Goal: Task Accomplishment & Management: Manage account settings

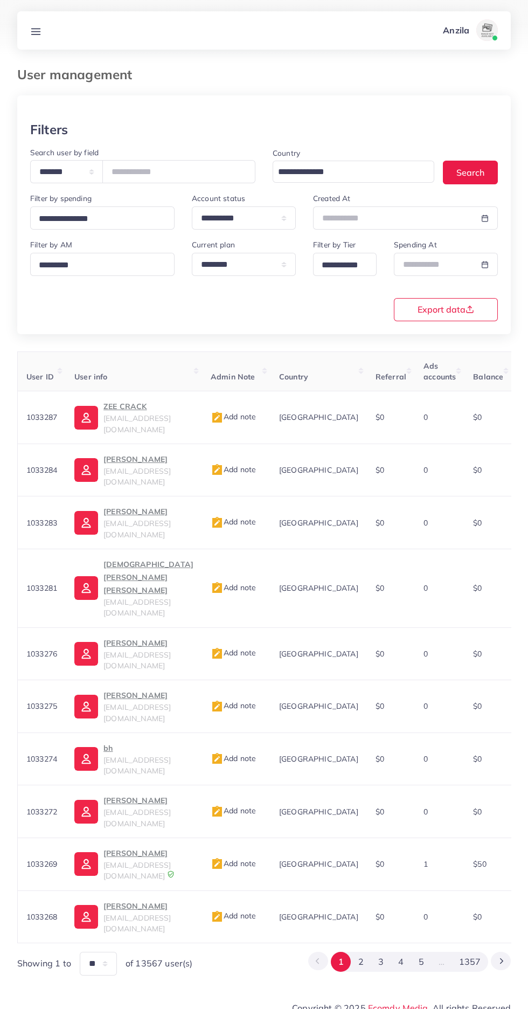
click at [37, 31] on line at bounding box center [36, 31] width 9 height 0
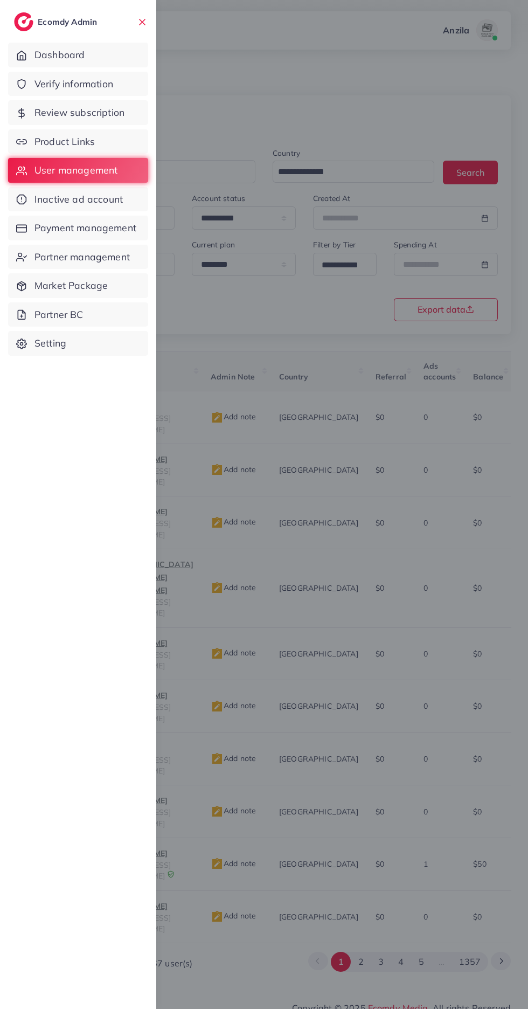
click at [82, 141] on span "Product Links" at bounding box center [64, 142] width 60 height 14
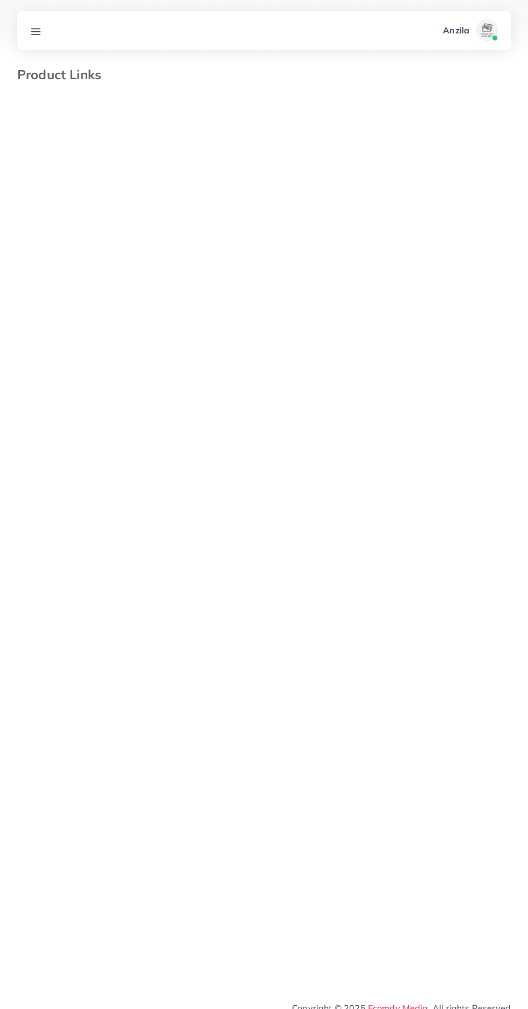
select select "*********"
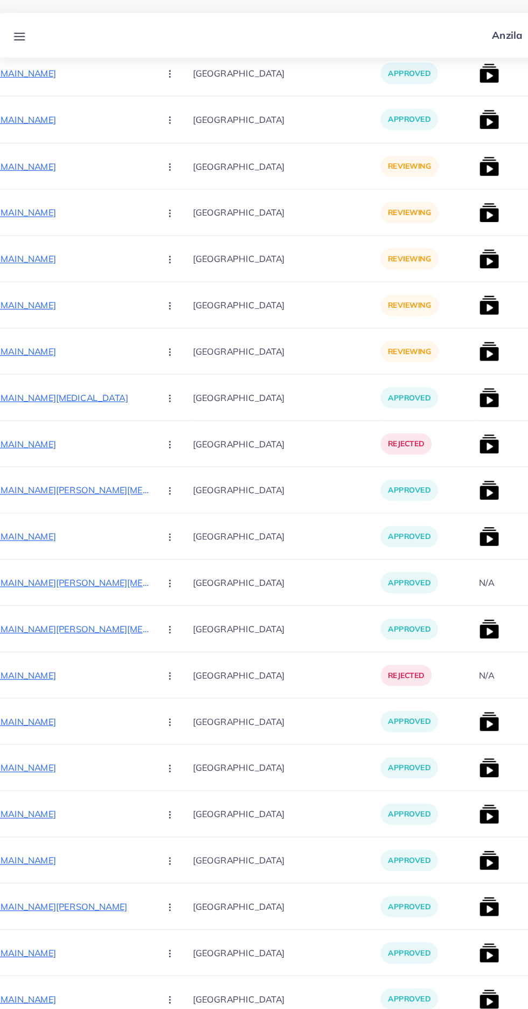
scroll to position [2822, 0]
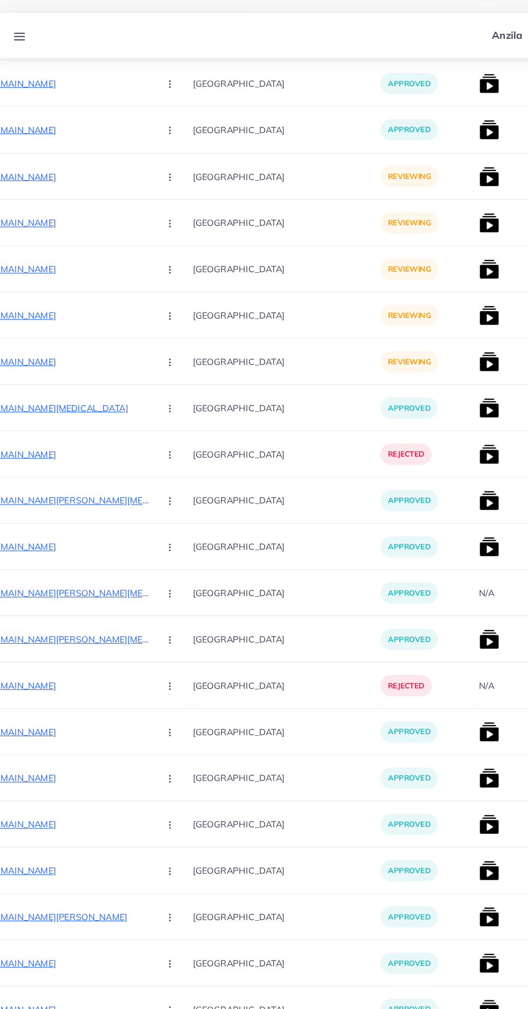
click at [87, 591] on p "[URL][DOMAIN_NAME]" at bounding box center [67, 591] width 162 height 13
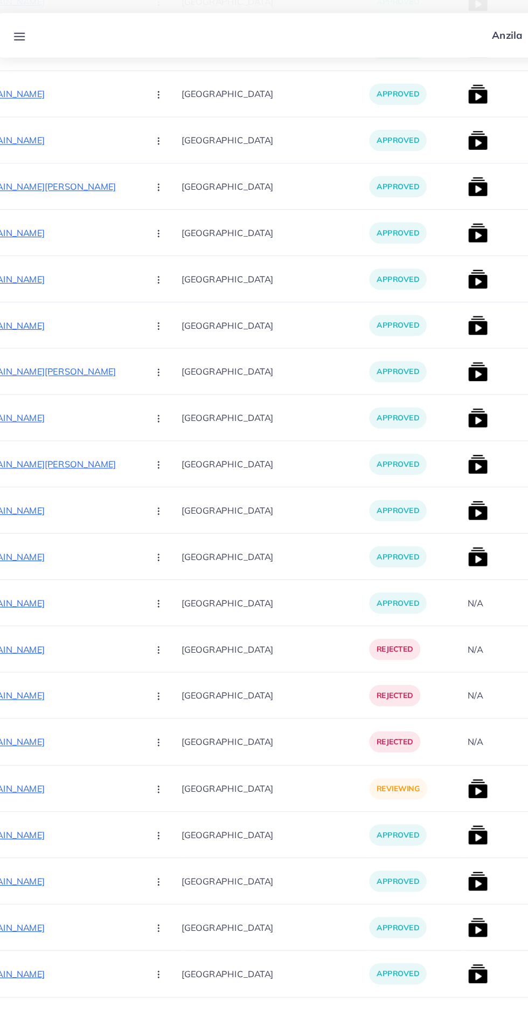
scroll to position [0, 186]
click at [73, 597] on p "[URL][DOMAIN_NAME]" at bounding box center [57, 599] width 162 height 13
click at [70, 643] on p "[URL][DOMAIN_NAME]" at bounding box center [57, 639] width 162 height 13
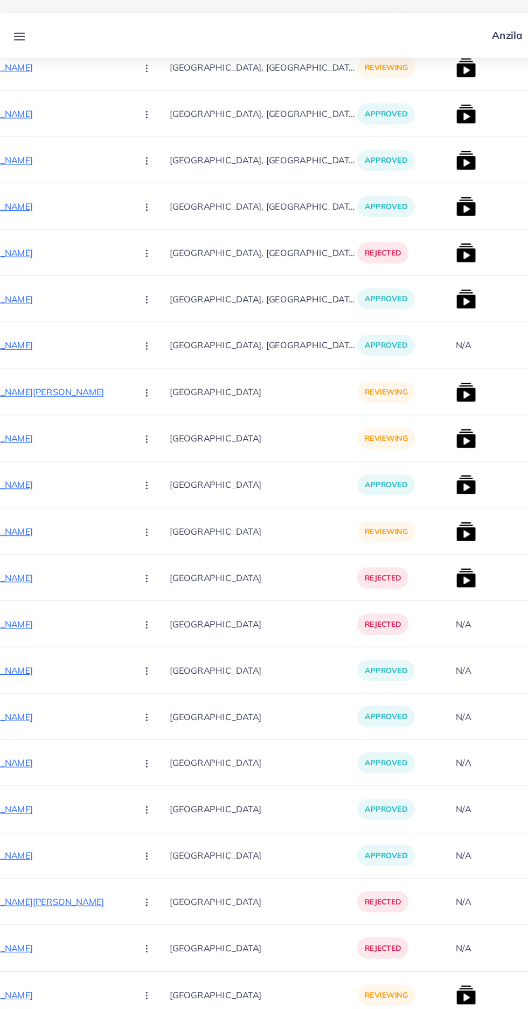
scroll to position [0, 197]
click at [71, 538] on p "[URL][DOMAIN_NAME]" at bounding box center [47, 538] width 162 height 13
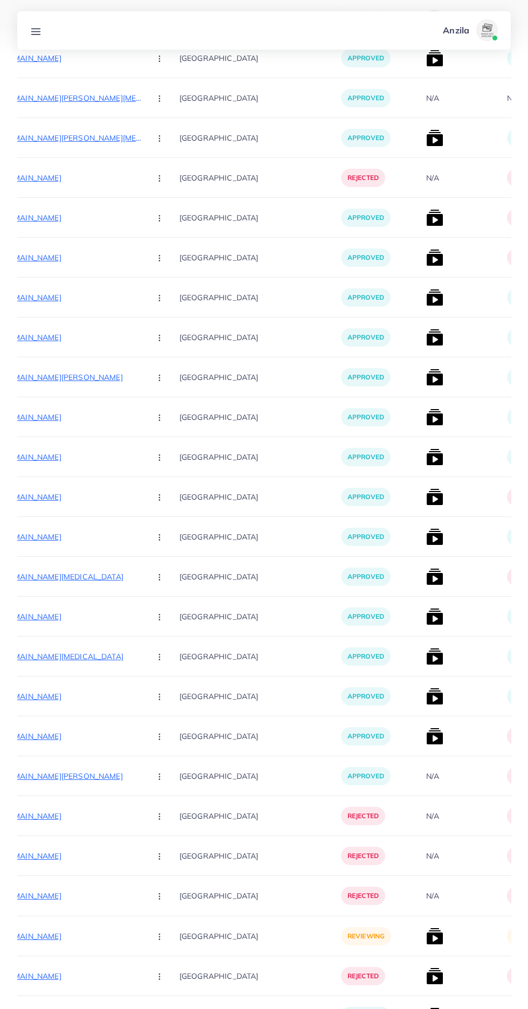
scroll to position [3590, 0]
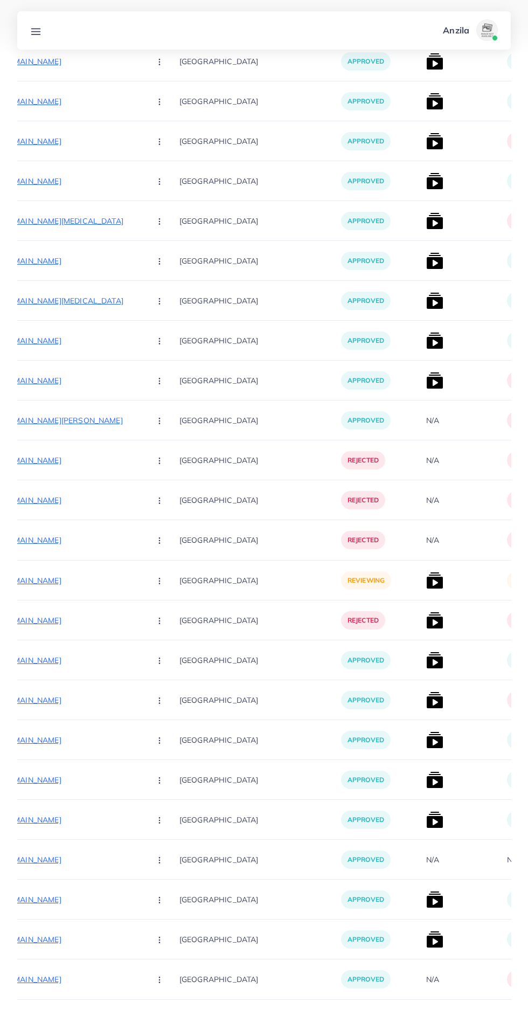
click at [77, 580] on p "[URL][DOMAIN_NAME]" at bounding box center [61, 580] width 162 height 13
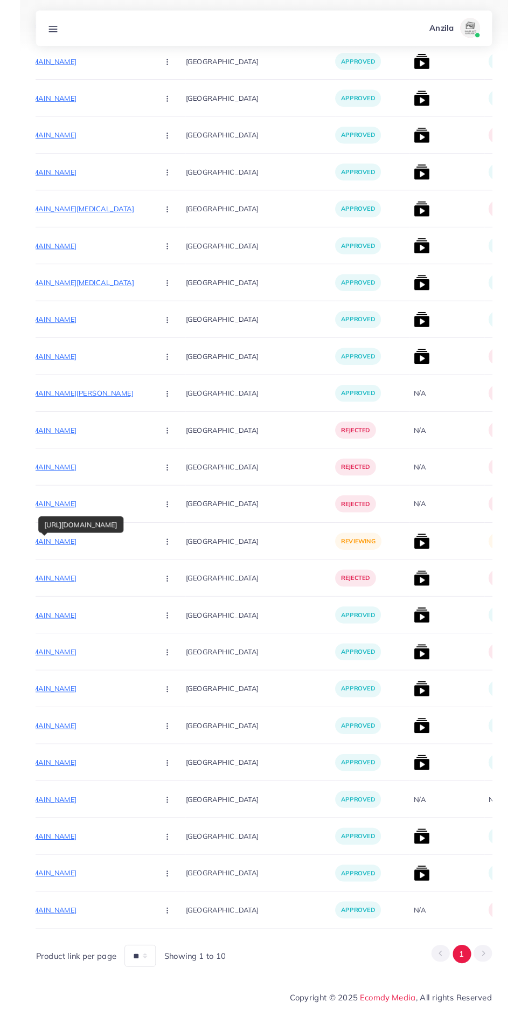
scroll to position [3658, 0]
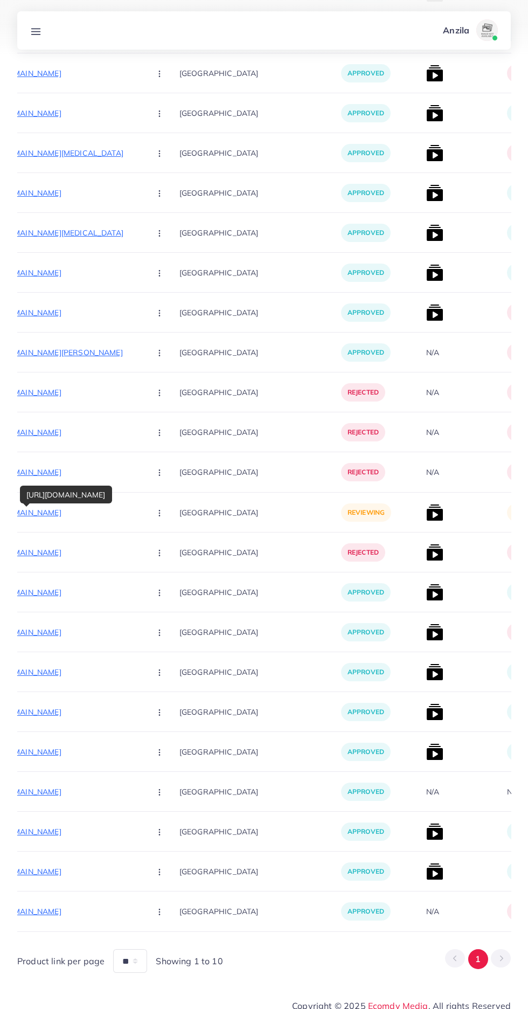
click at [159, 516] on circle "button" at bounding box center [159, 515] width 1 height 1
click at [148, 557] on link "Approve" at bounding box center [184, 545] width 85 height 24
click at [426, 512] on img at bounding box center [434, 512] width 17 height 17
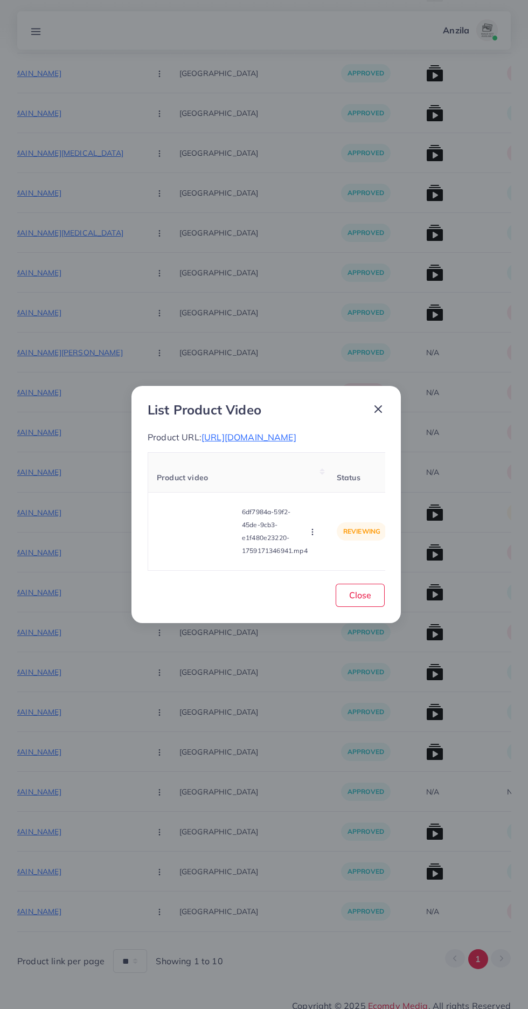
click at [208, 555] on video at bounding box center [197, 531] width 81 height 48
click at [206, 545] on div at bounding box center [197, 531] width 81 height 48
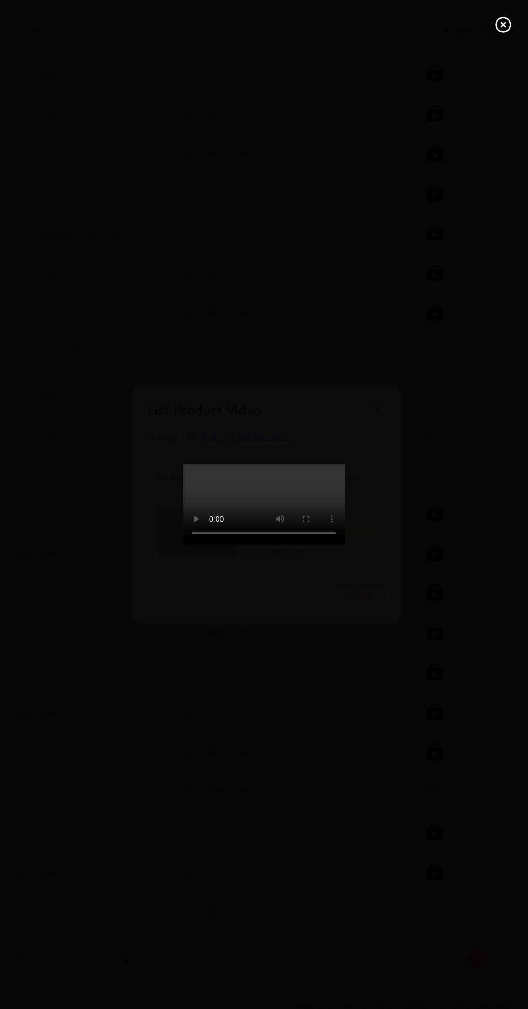
click at [505, 18] on circle at bounding box center [503, 25] width 15 height 15
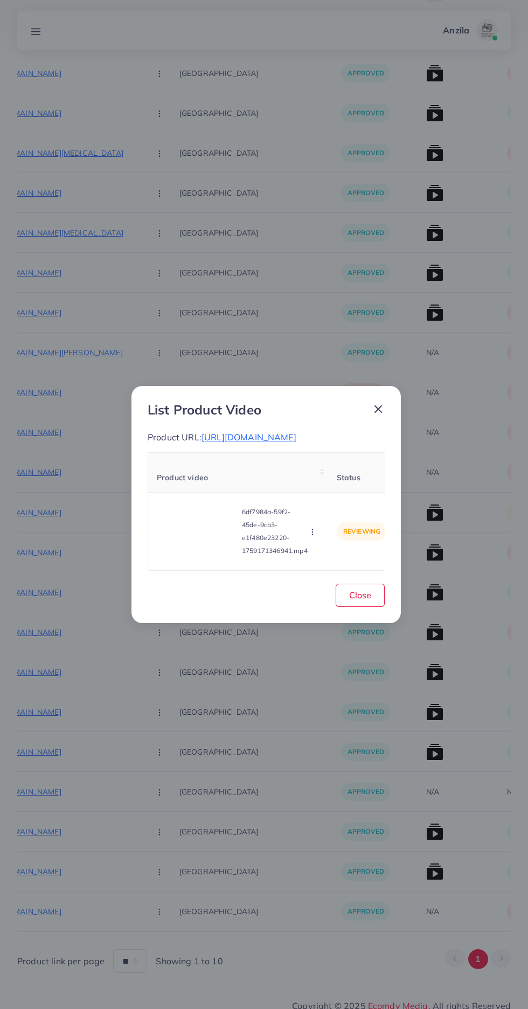
click at [314, 536] on icon "button" at bounding box center [312, 531] width 9 height 9
click at [296, 432] on span "[URL][DOMAIN_NAME]" at bounding box center [248, 437] width 95 height 11
click at [309, 537] on button "button" at bounding box center [314, 531] width 12 height 11
click at [329, 510] on span "Reject" at bounding box center [327, 504] width 26 height 11
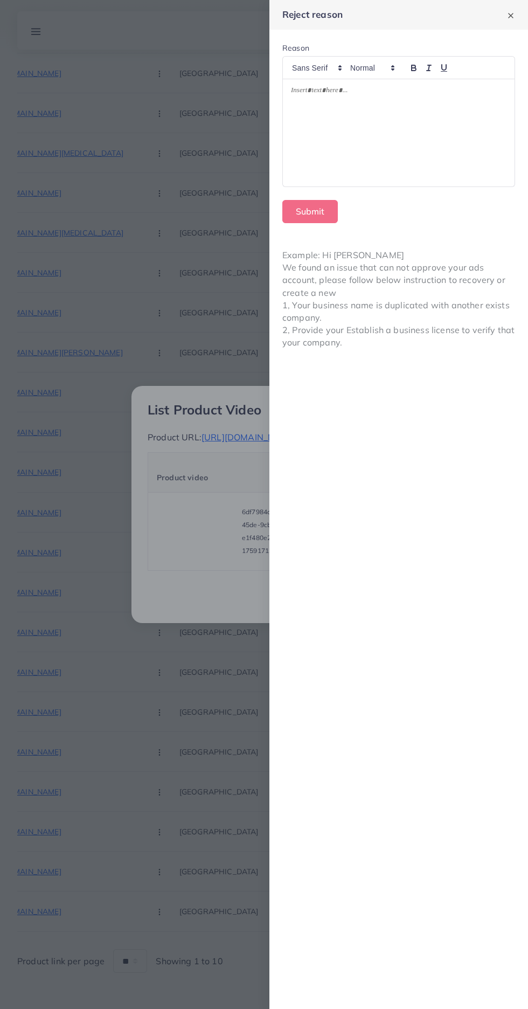
click at [461, 131] on div at bounding box center [399, 132] width 232 height 107
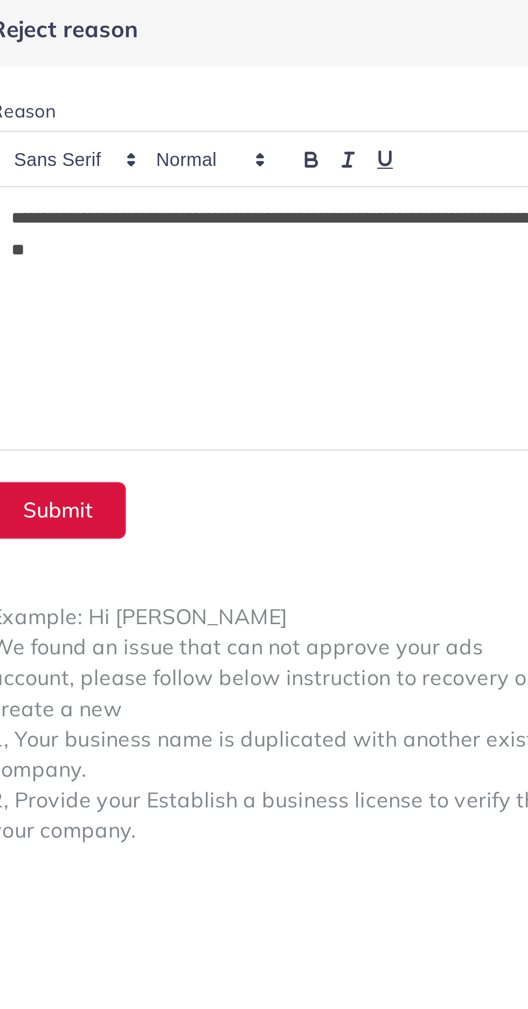
click at [307, 207] on button "Submit" at bounding box center [309, 211] width 55 height 23
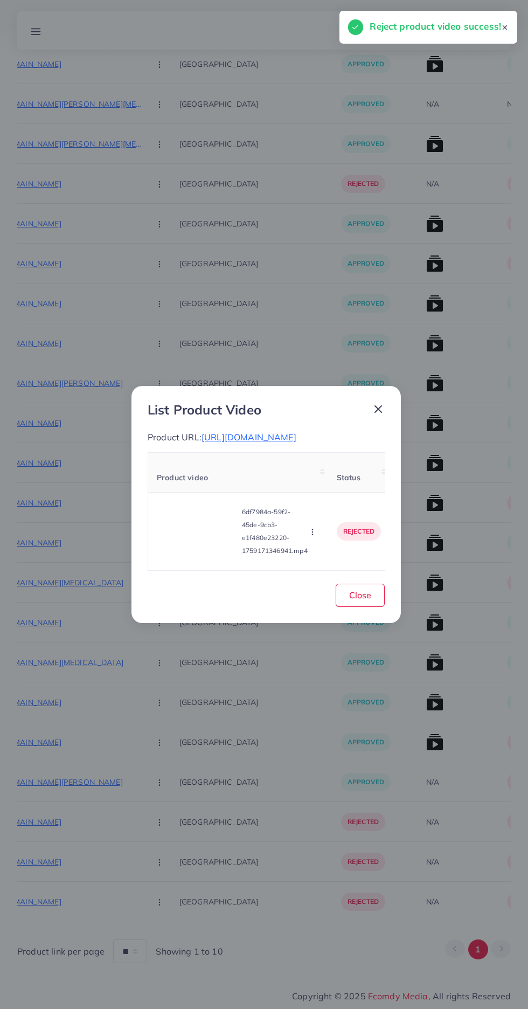
scroll to position [3233, 0]
click at [378, 607] on button "Close" at bounding box center [360, 594] width 49 height 23
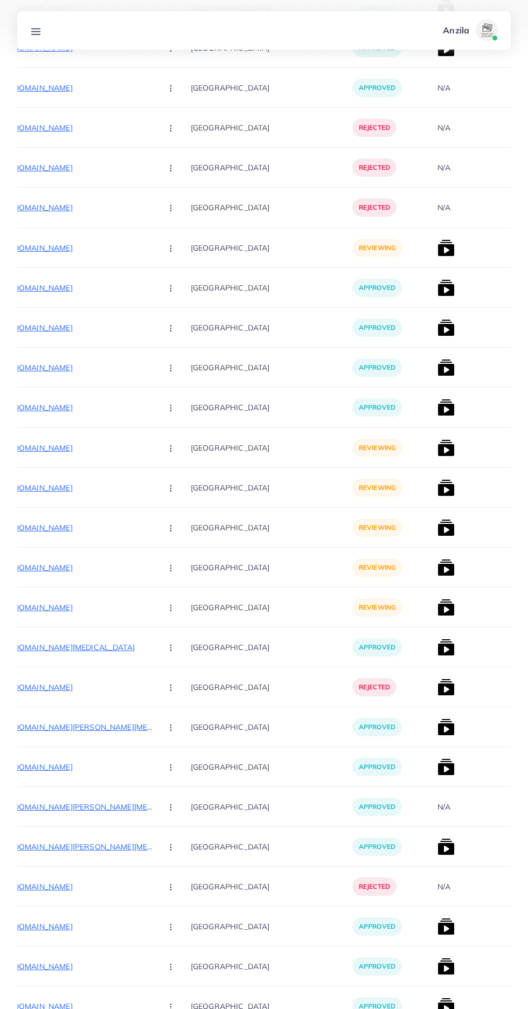
scroll to position [0, 161]
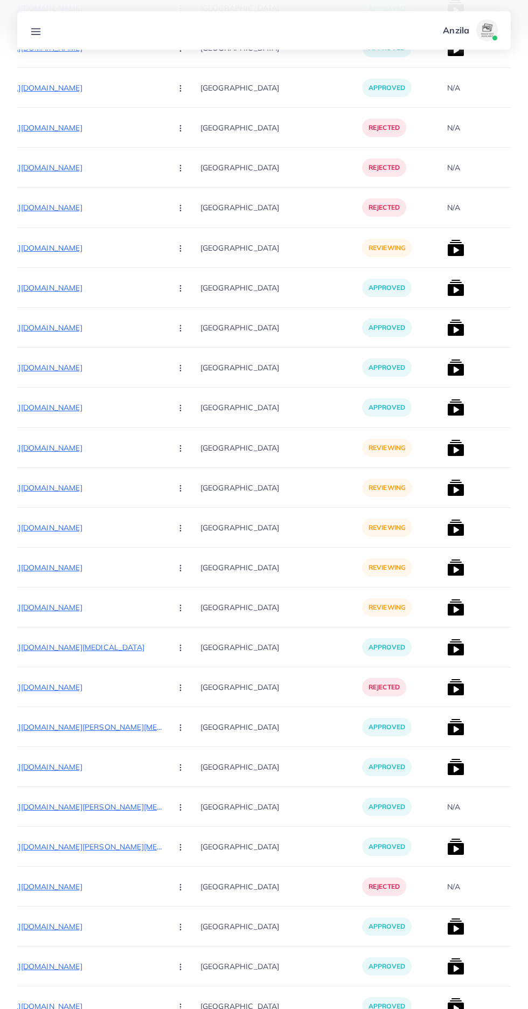
click at [40, 449] on p "[URL][DOMAIN_NAME]" at bounding box center [82, 447] width 162 height 13
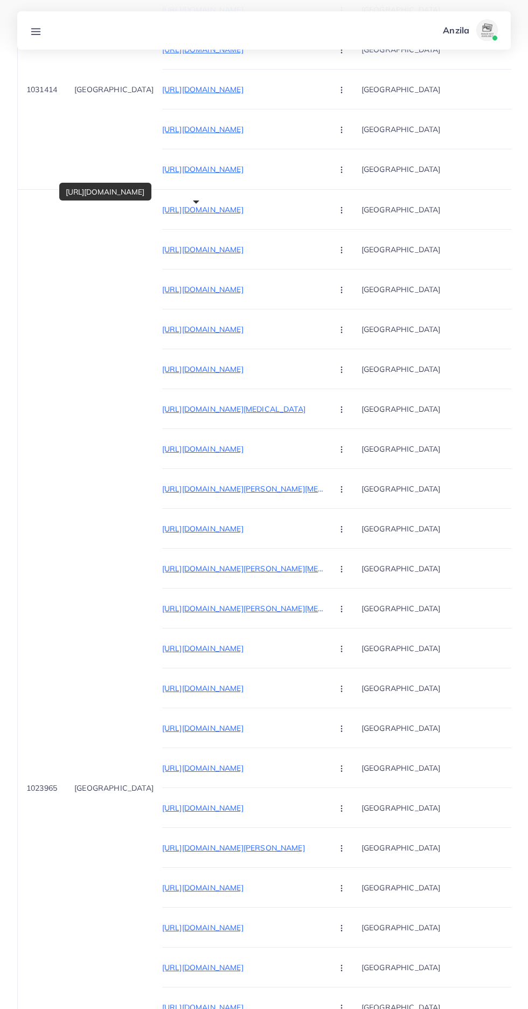
scroll to position [2765, 0]
copy tr "1023965 [GEOGRAPHIC_DATA]"
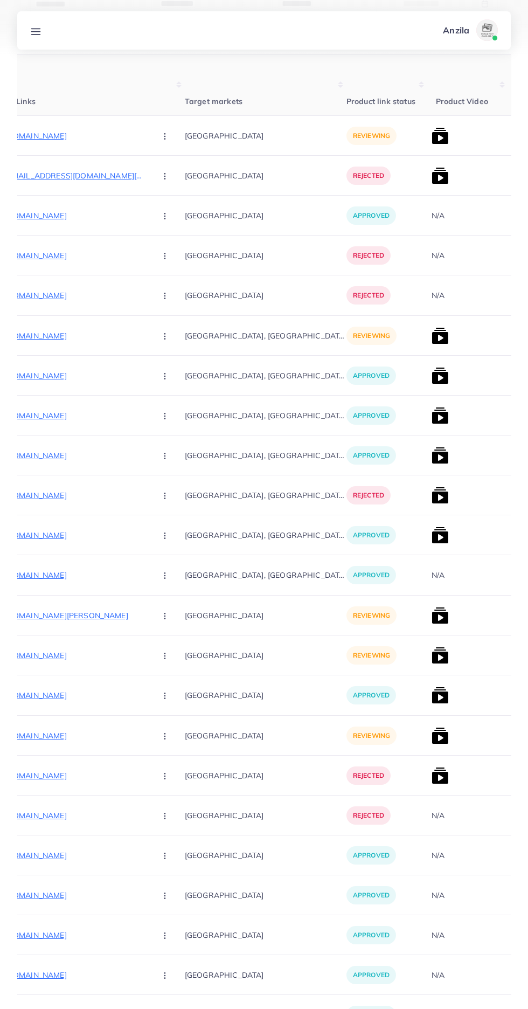
scroll to position [0, 0]
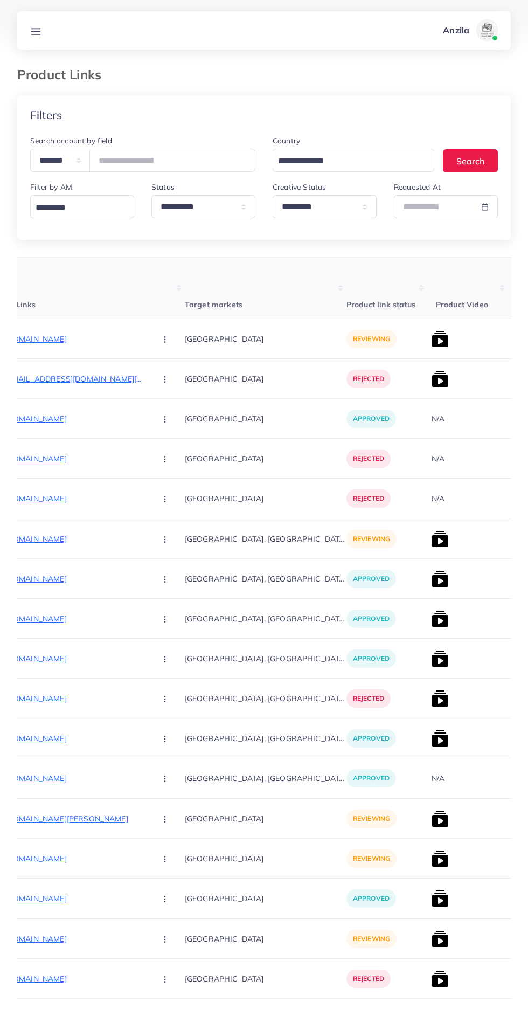
click at [36, 31] on line at bounding box center [36, 31] width 9 height 0
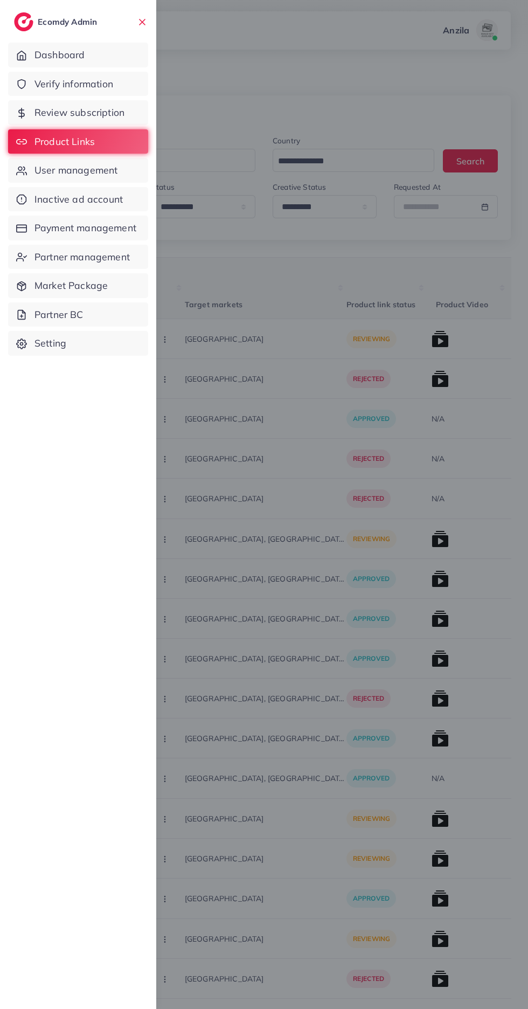
click at [63, 169] on span "User management" at bounding box center [75, 170] width 83 height 14
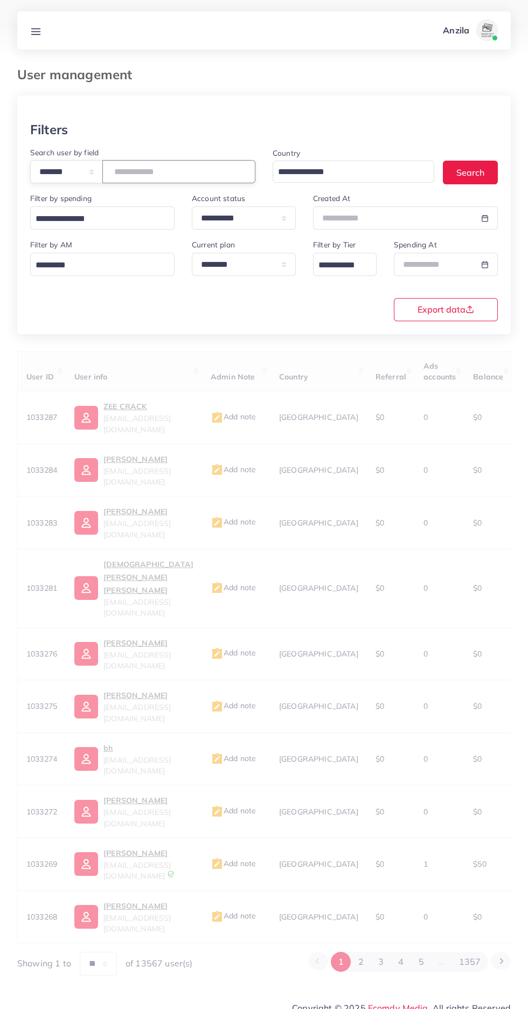
click at [134, 176] on input "number" at bounding box center [178, 171] width 153 height 23
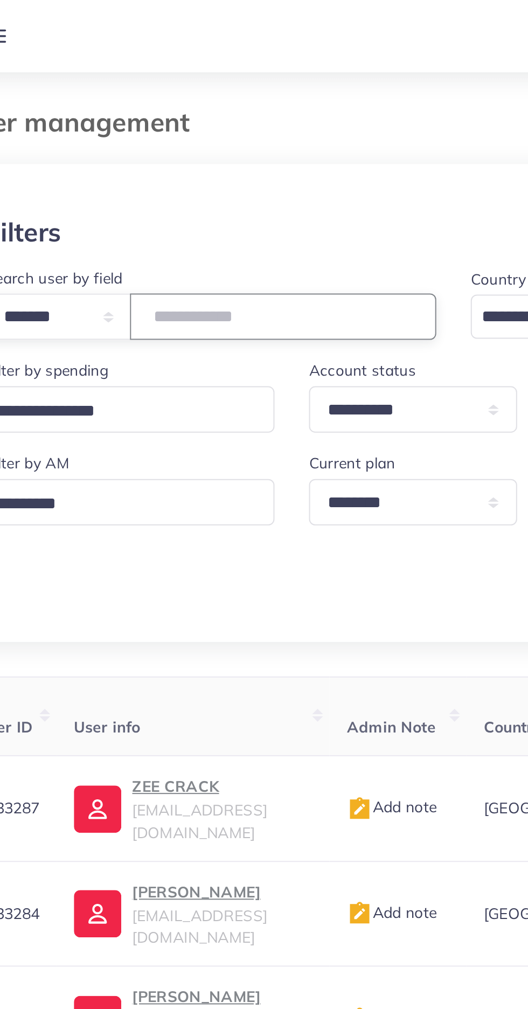
type input "*******"
click at [89, 115] on div at bounding box center [264, 108] width 494 height 26
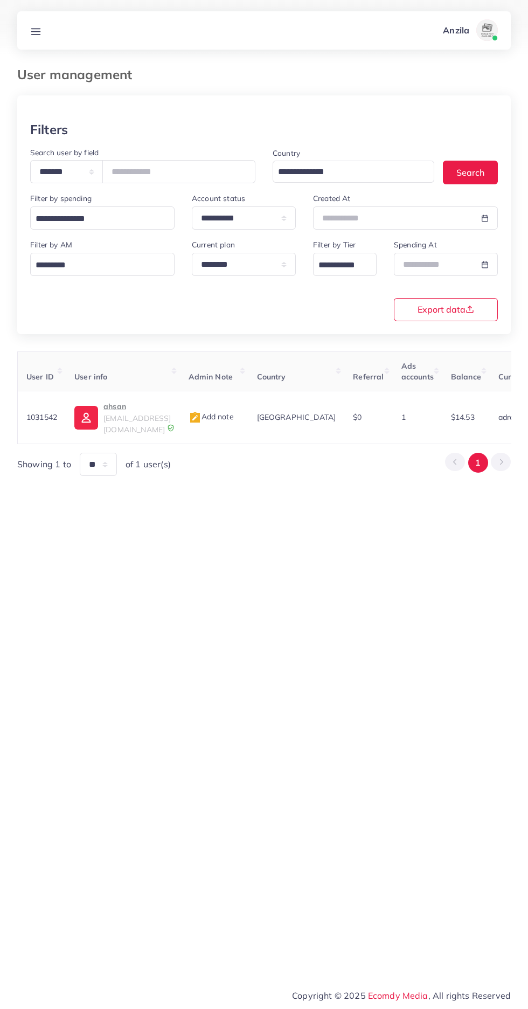
click at [121, 407] on p "ahsan" at bounding box center [136, 406] width 67 height 13
click at [36, 34] on line at bounding box center [36, 34] width 9 height 0
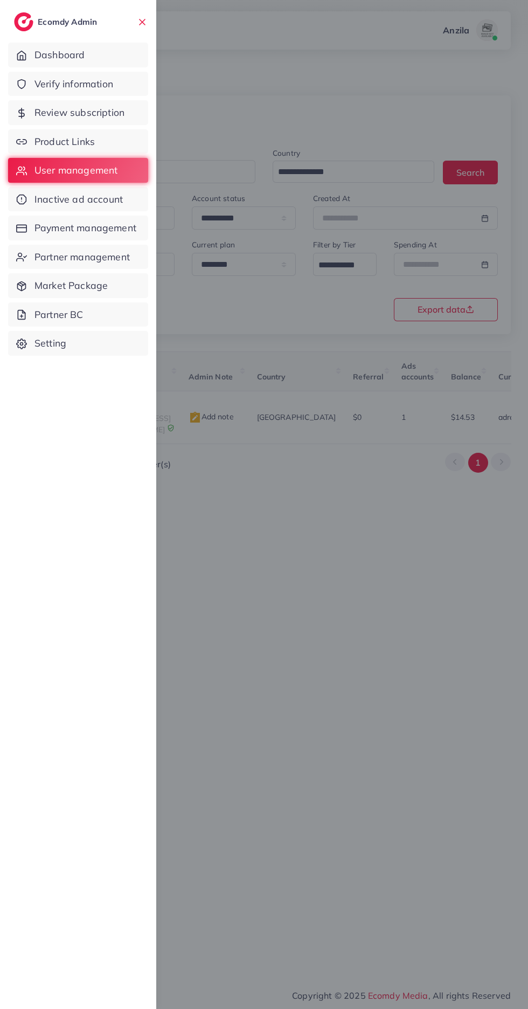
click at [41, 147] on span "Product Links" at bounding box center [64, 142] width 60 height 14
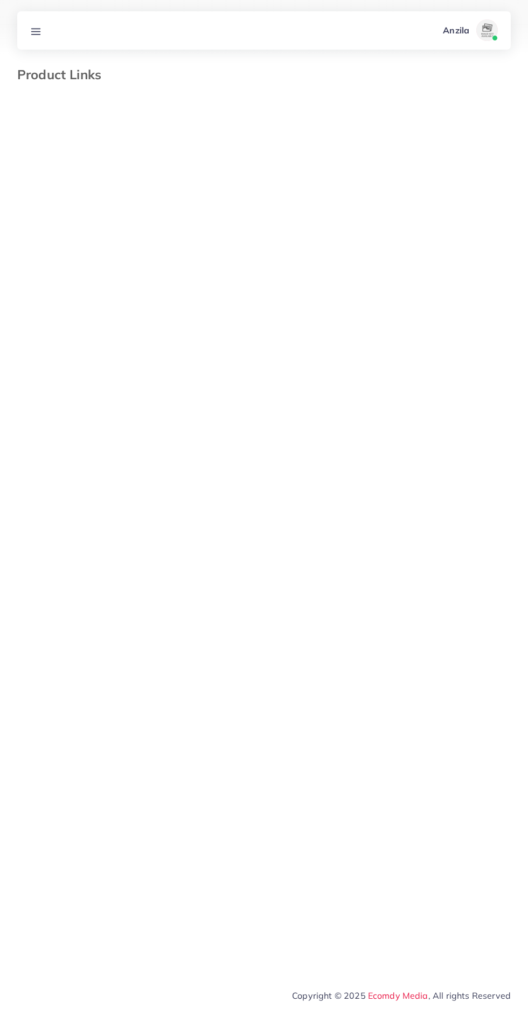
select select "*********"
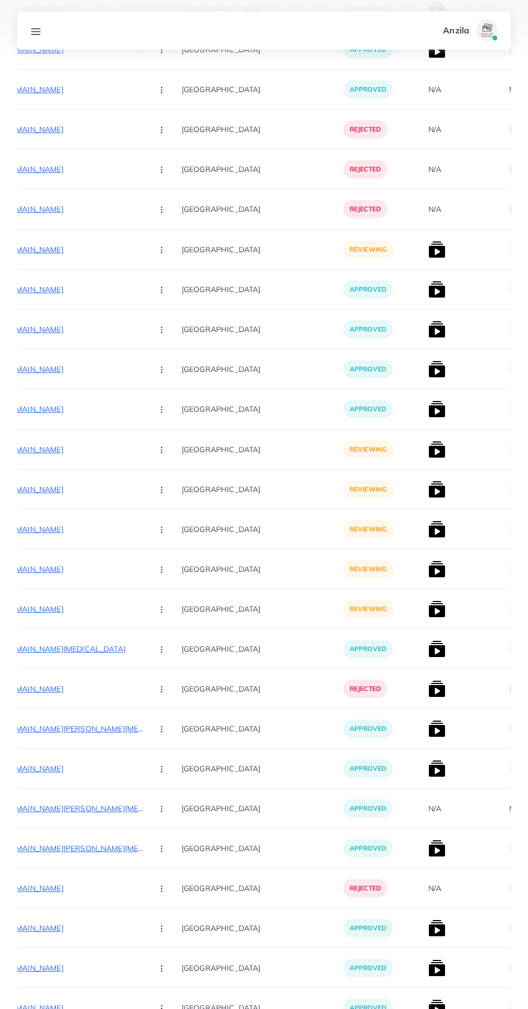
scroll to position [0, 171]
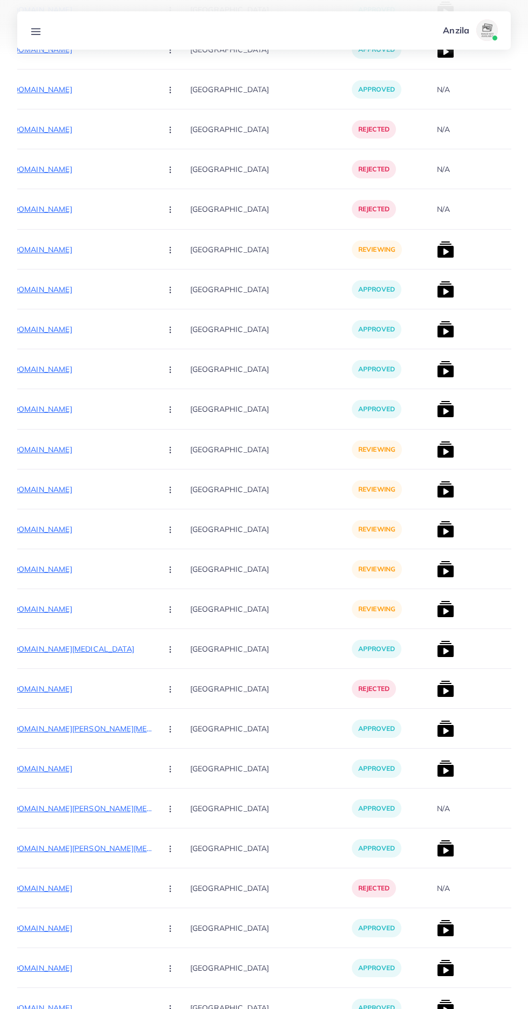
click at [170, 450] on circle "button" at bounding box center [170, 449] width 1 height 1
click at [153, 477] on link "Approve" at bounding box center [195, 482] width 85 height 24
click at [57, 486] on p "[URL][DOMAIN_NAME]" at bounding box center [72, 489] width 162 height 13
click at [166, 492] on icon "button" at bounding box center [170, 489] width 9 height 9
click at [176, 522] on span "Approve" at bounding box center [194, 522] width 36 height 11
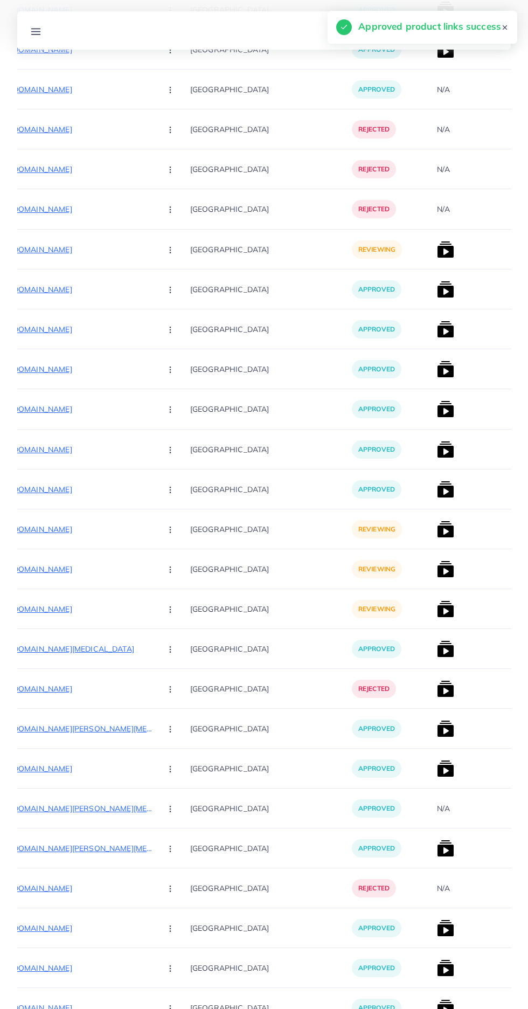
click at [55, 529] on p "[URL][DOMAIN_NAME]" at bounding box center [72, 529] width 162 height 13
click at [170, 530] on circle "button" at bounding box center [170, 529] width 1 height 1
click at [176, 586] on span "Reject" at bounding box center [189, 585] width 26 height 11
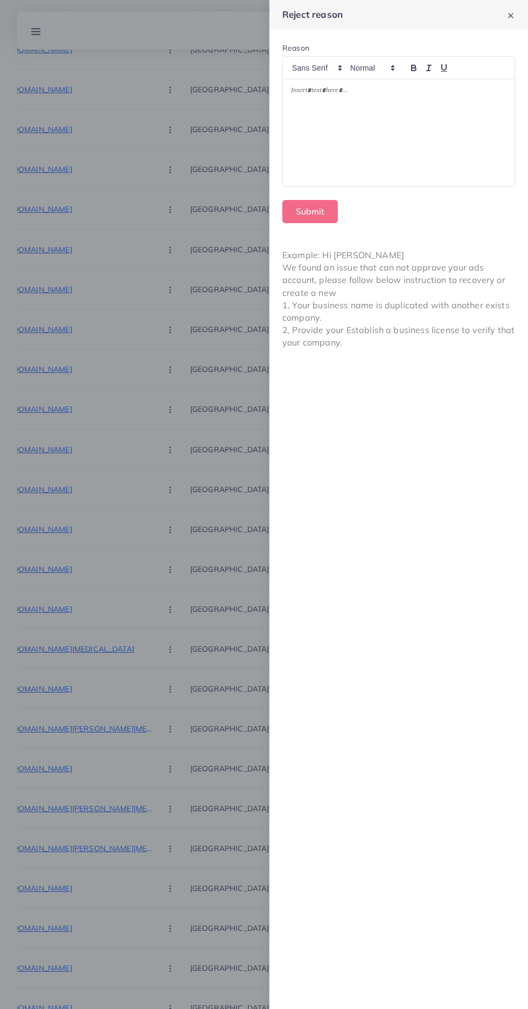
click at [446, 143] on div at bounding box center [399, 132] width 232 height 107
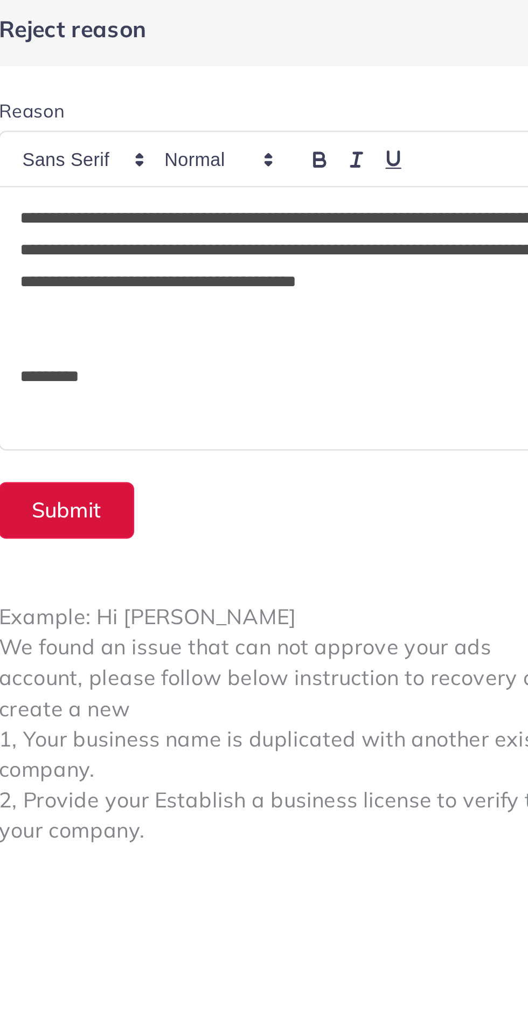
click at [332, 216] on button "Submit" at bounding box center [309, 211] width 55 height 23
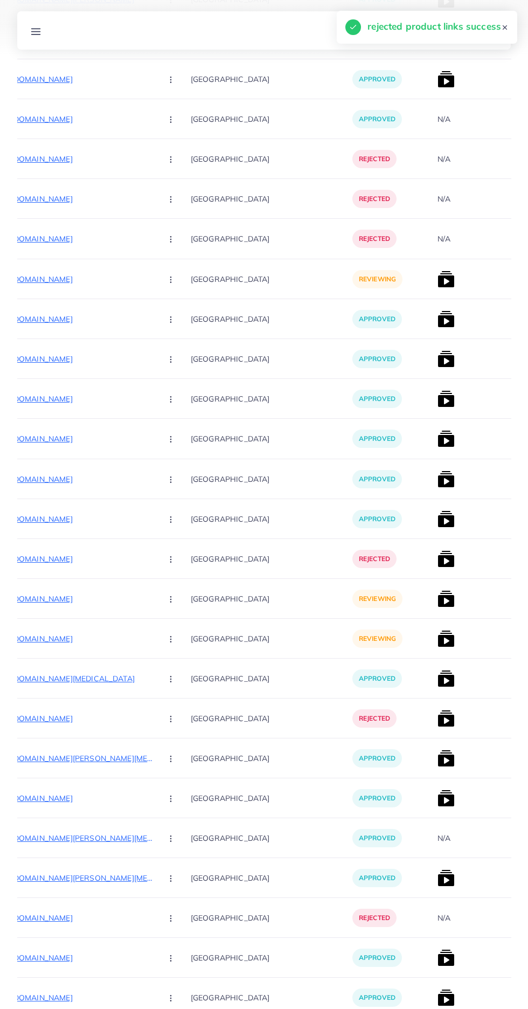
scroll to position [2502, 0]
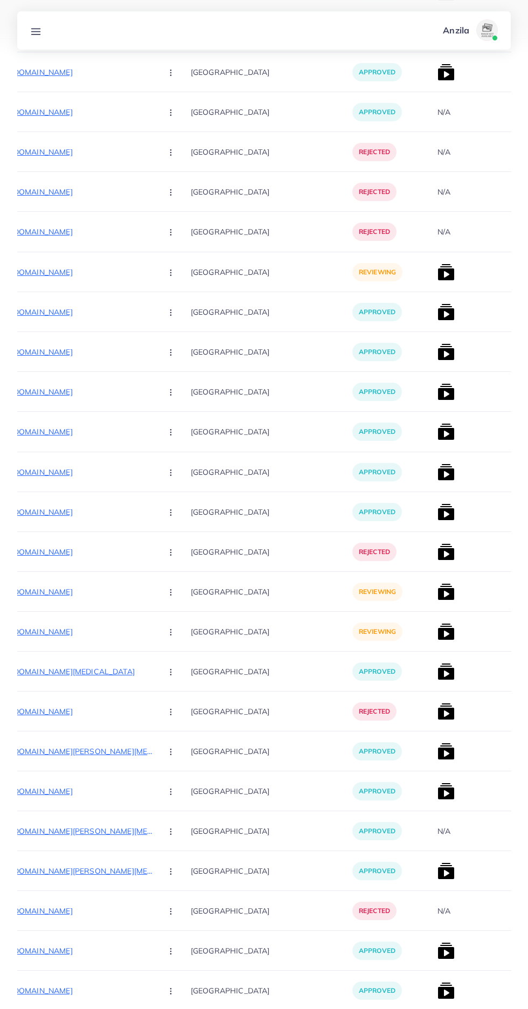
click at [43, 586] on p "[URL][DOMAIN_NAME]" at bounding box center [72, 591] width 162 height 13
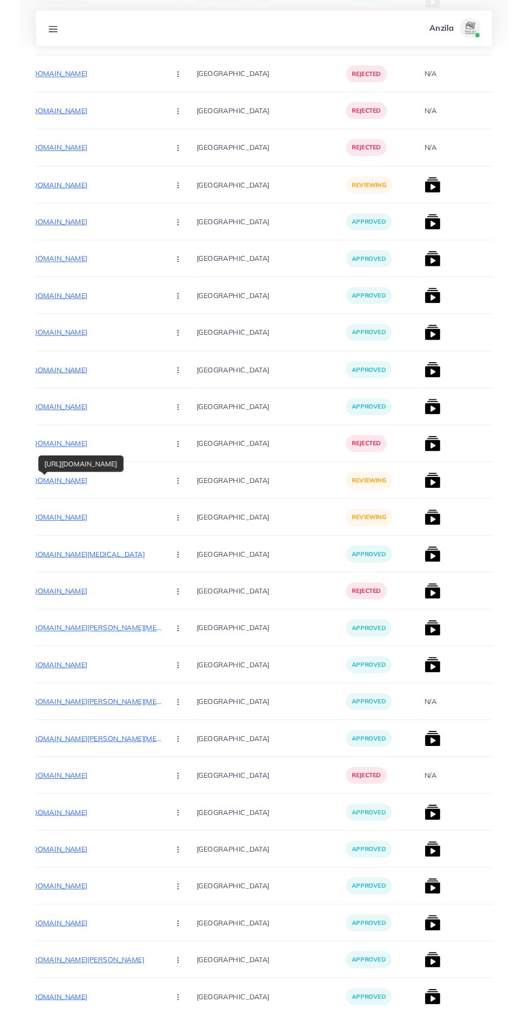
scroll to position [2584, 0]
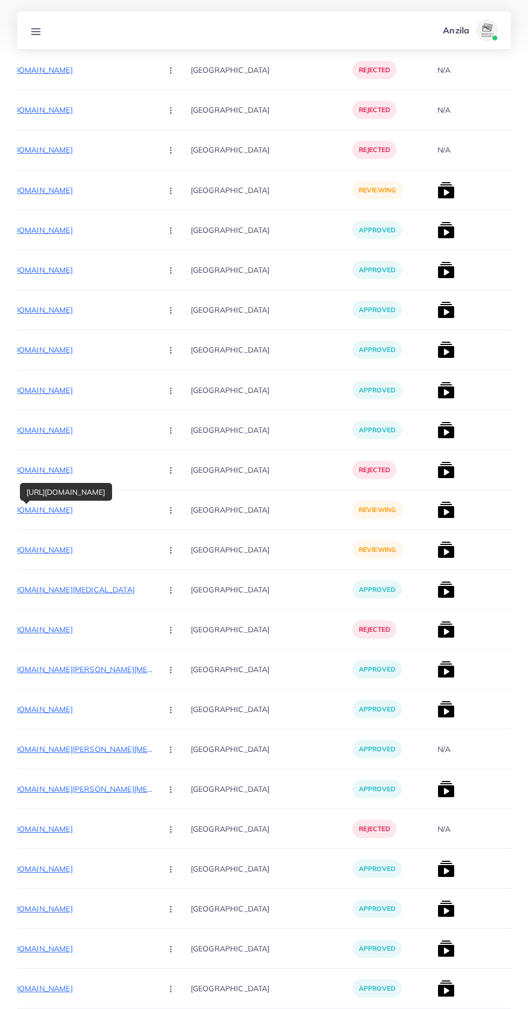
click at [112, 497] on div "[URL][DOMAIN_NAME]" at bounding box center [66, 492] width 92 height 18
click at [170, 510] on circle "button" at bounding box center [170, 510] width 1 height 1
click at [176, 567] on span "Reject" at bounding box center [189, 566] width 26 height 11
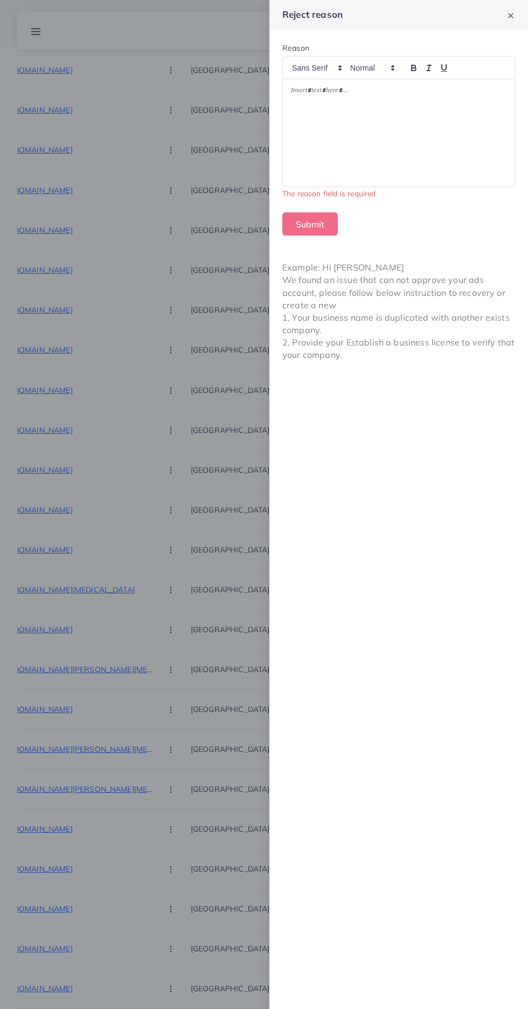
click at [422, 143] on div at bounding box center [399, 132] width 232 height 107
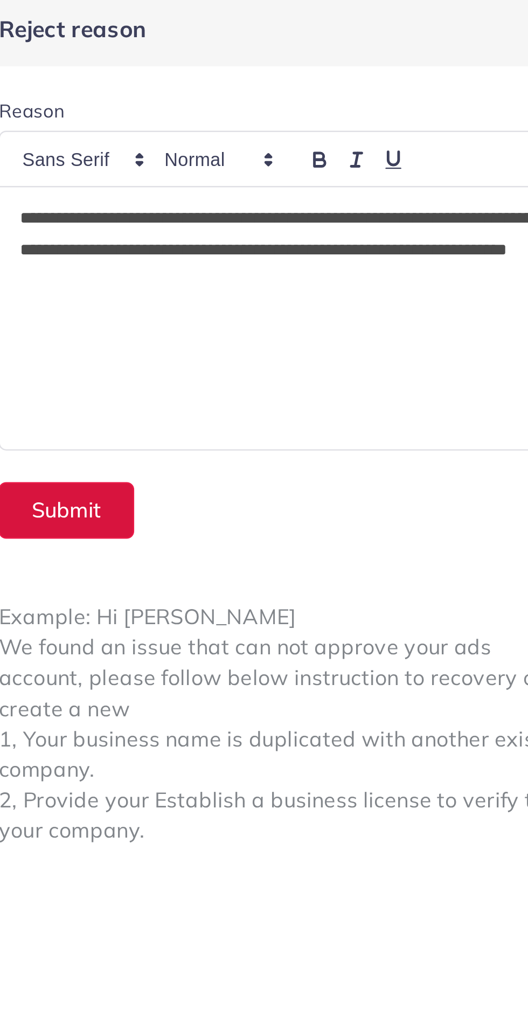
click at [309, 212] on button "Submit" at bounding box center [309, 211] width 55 height 23
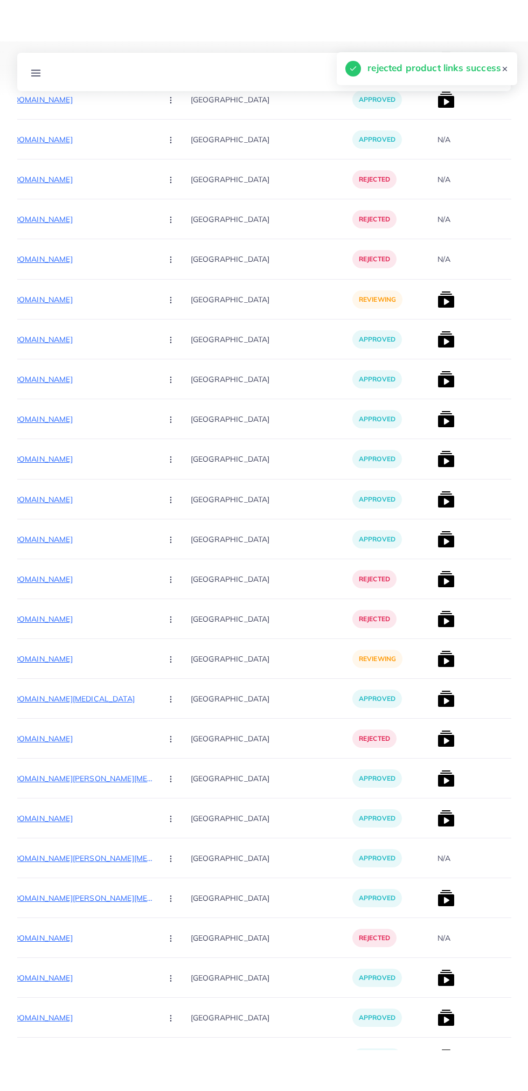
scroll to position [2515, 0]
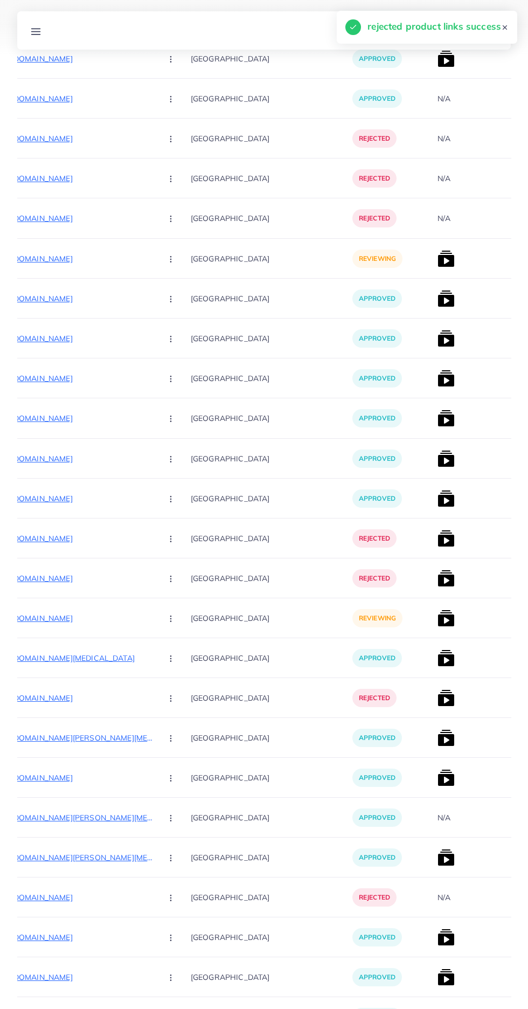
click at [58, 615] on p "[URL][DOMAIN_NAME]" at bounding box center [72, 617] width 162 height 13
click at [166, 617] on icon "button" at bounding box center [170, 618] width 9 height 9
click at [176, 675] on span "Reject" at bounding box center [189, 674] width 26 height 11
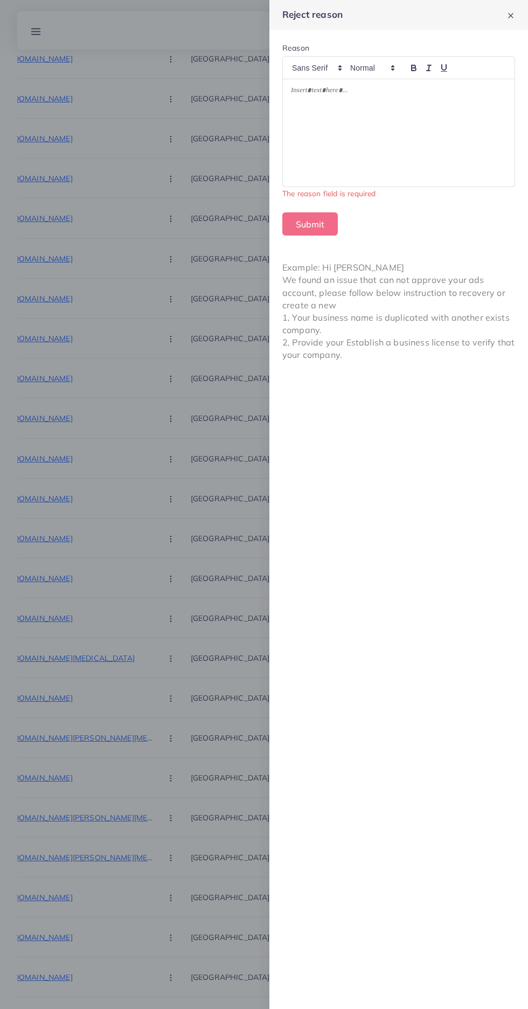
click at [357, 140] on div at bounding box center [399, 132] width 232 height 107
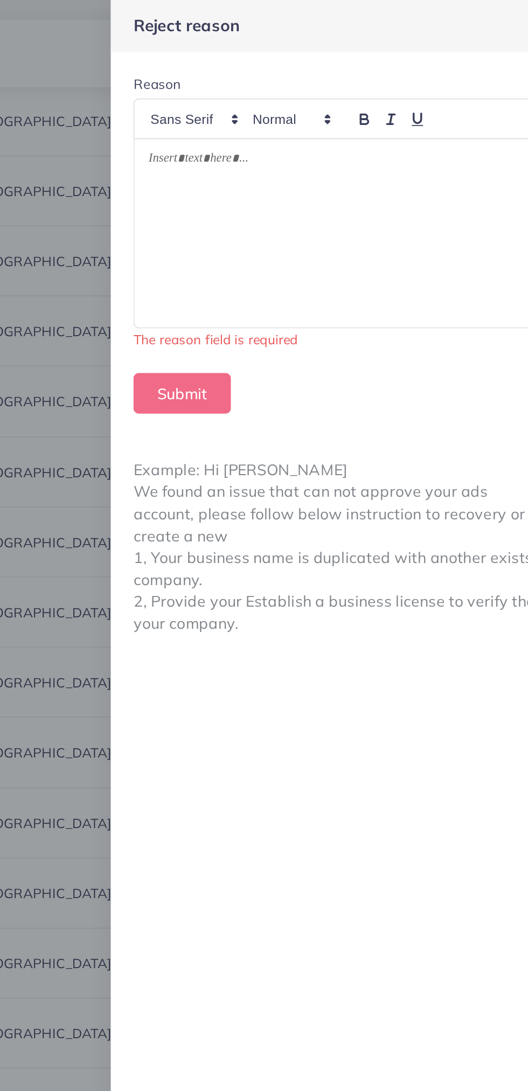
scroll to position [2501, 0]
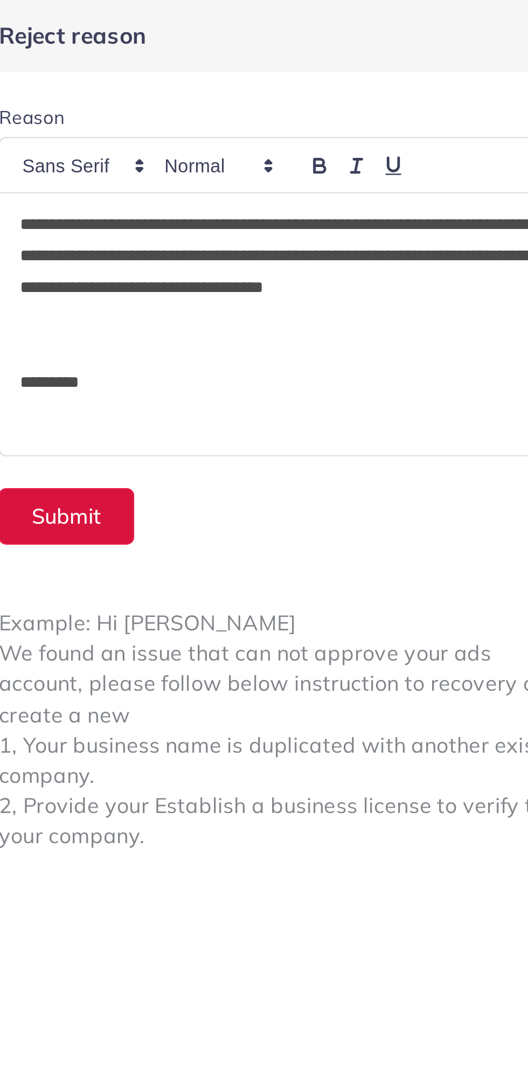
click at [301, 213] on button "Submit" at bounding box center [309, 211] width 55 height 23
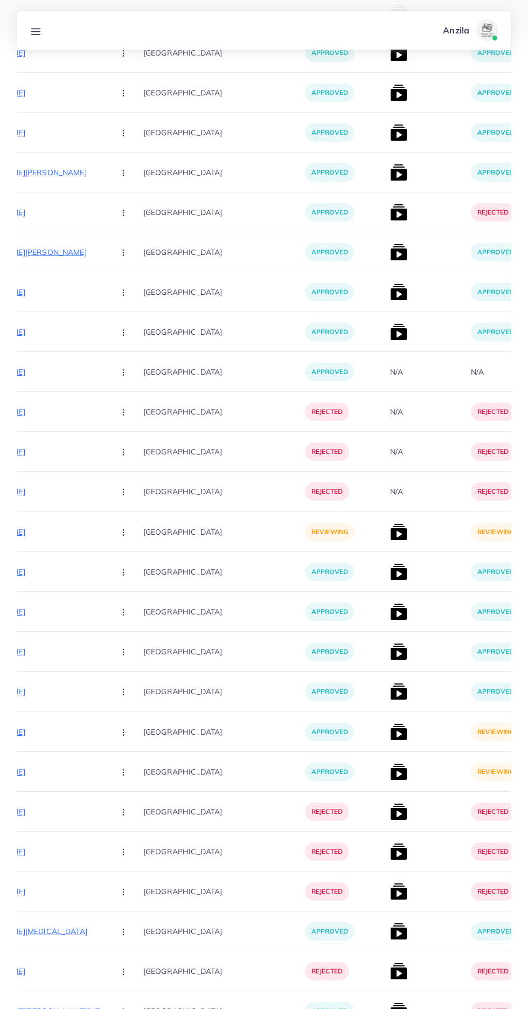
scroll to position [2268, 0]
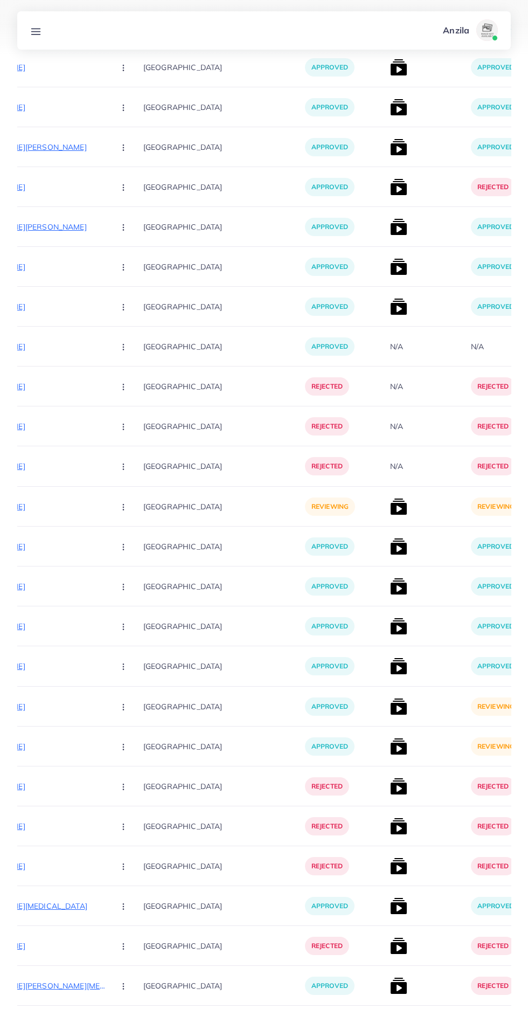
click at [390, 707] on img at bounding box center [398, 706] width 17 height 17
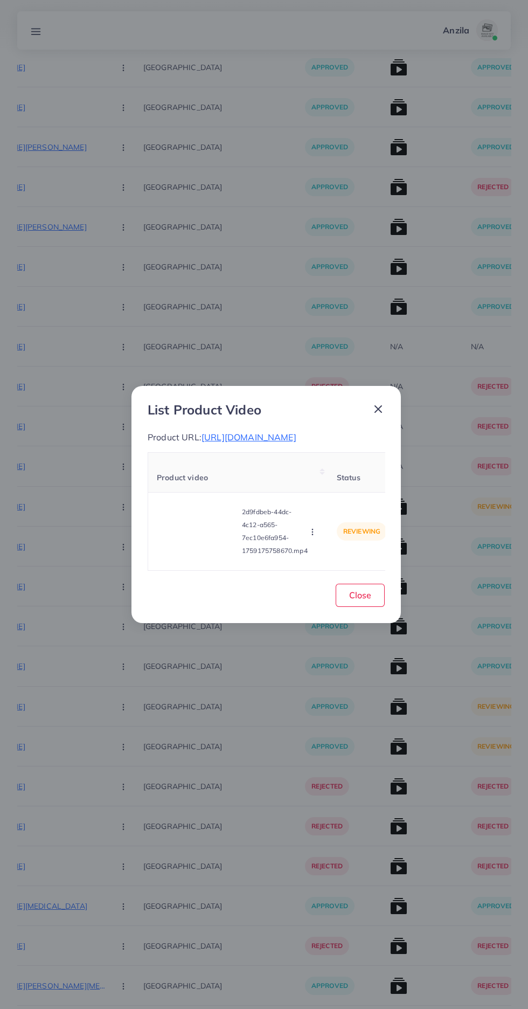
click at [189, 555] on video at bounding box center [197, 531] width 81 height 48
click at [205, 540] on icon at bounding box center [197, 531] width 17 height 17
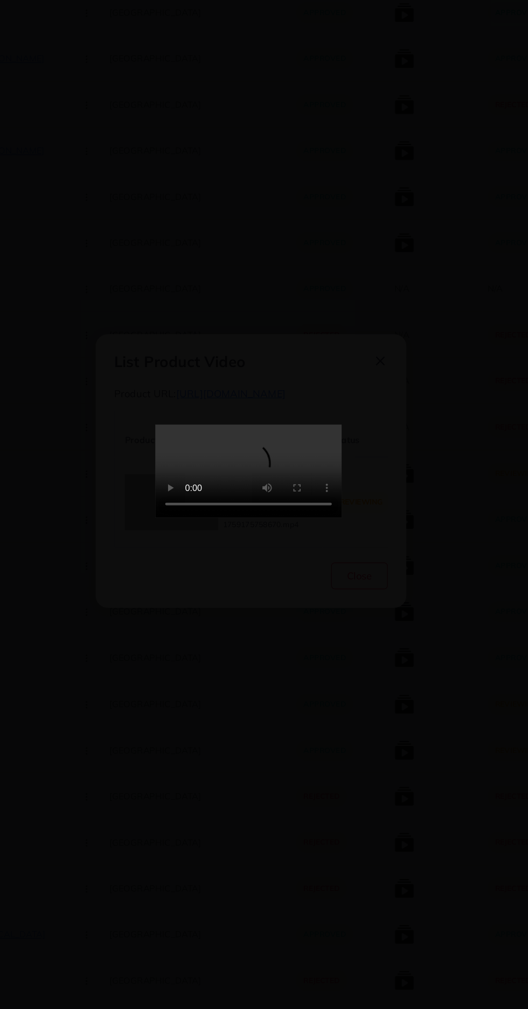
scroll to position [2268, 0]
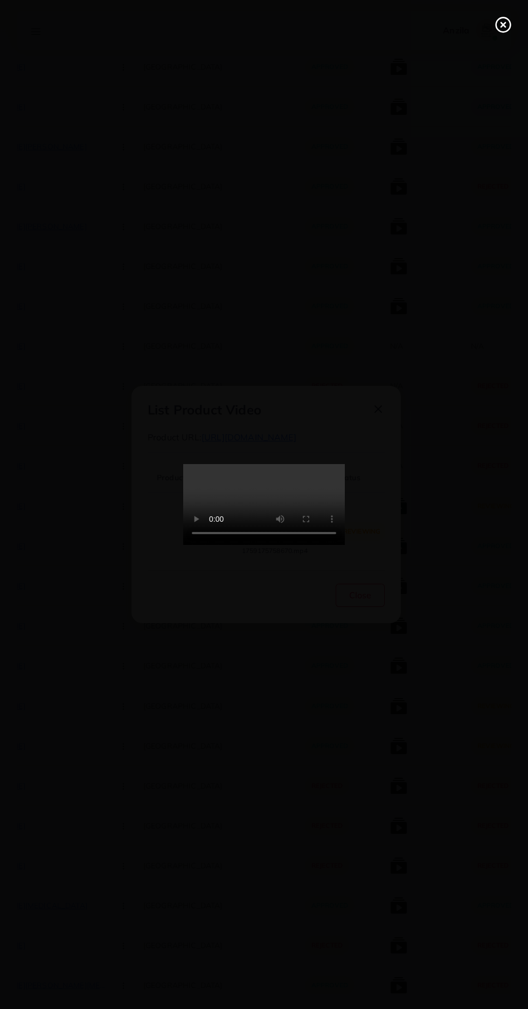
click at [503, 25] on line at bounding box center [503, 25] width 4 height 4
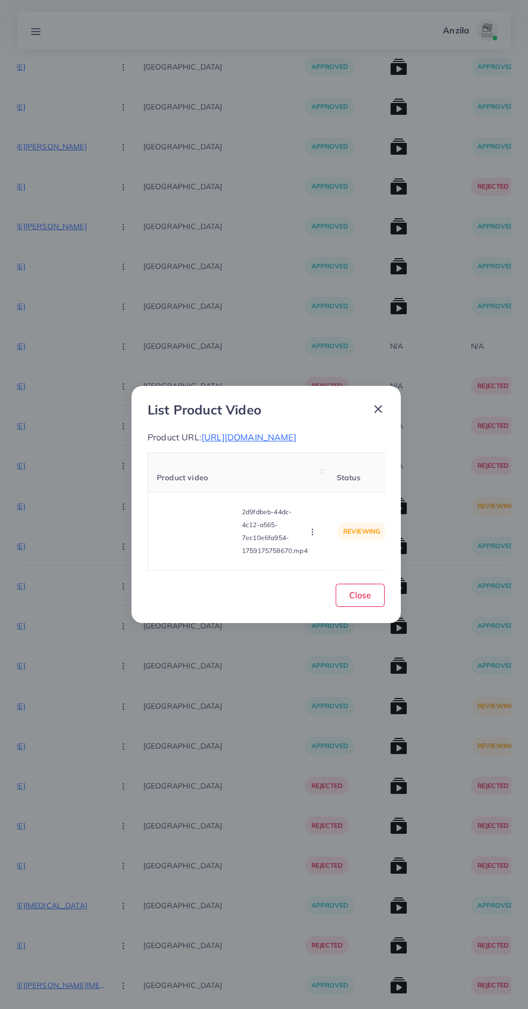
click at [317, 536] on icon "button" at bounding box center [312, 531] width 9 height 9
click at [335, 487] on span "Approve" at bounding box center [332, 481] width 36 height 11
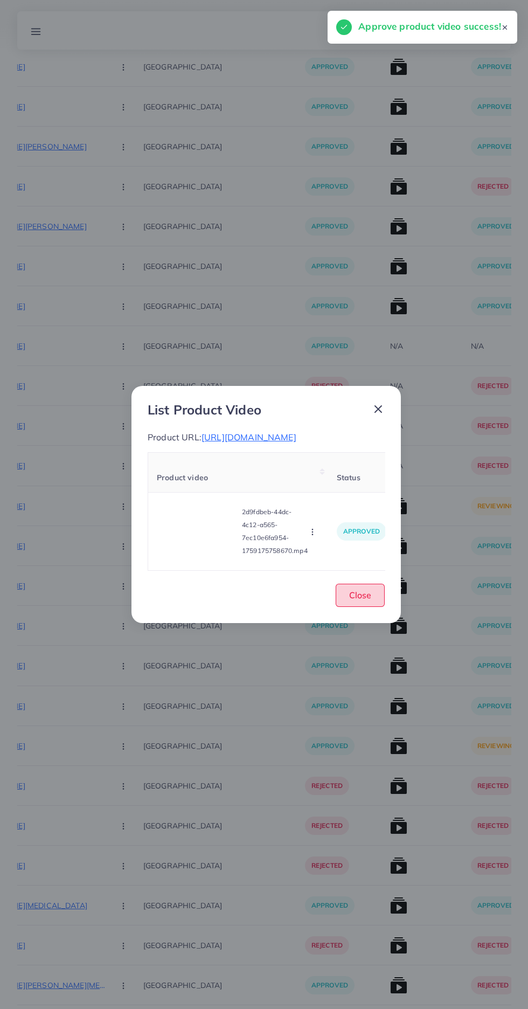
click at [372, 607] on button "Close" at bounding box center [360, 594] width 49 height 23
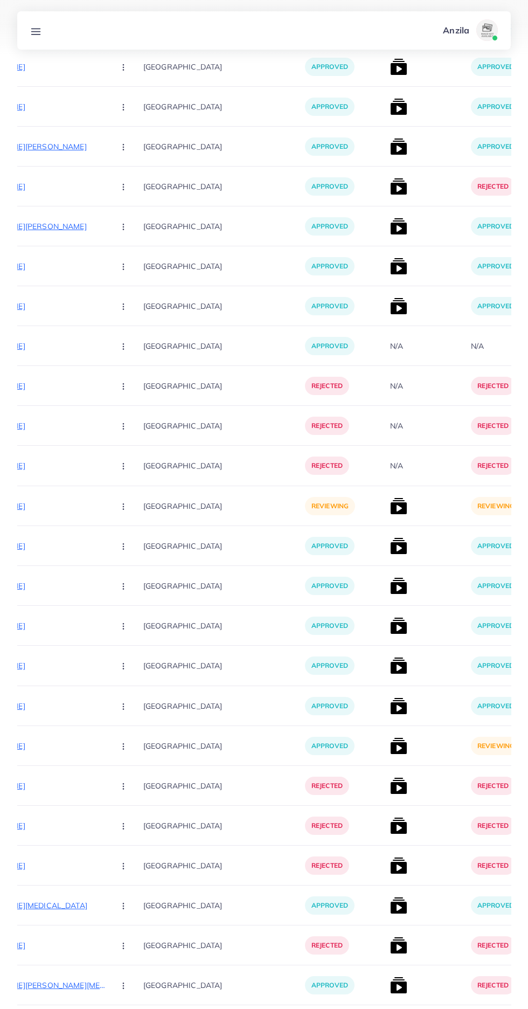
click at [390, 746] on img at bounding box center [398, 745] width 17 height 17
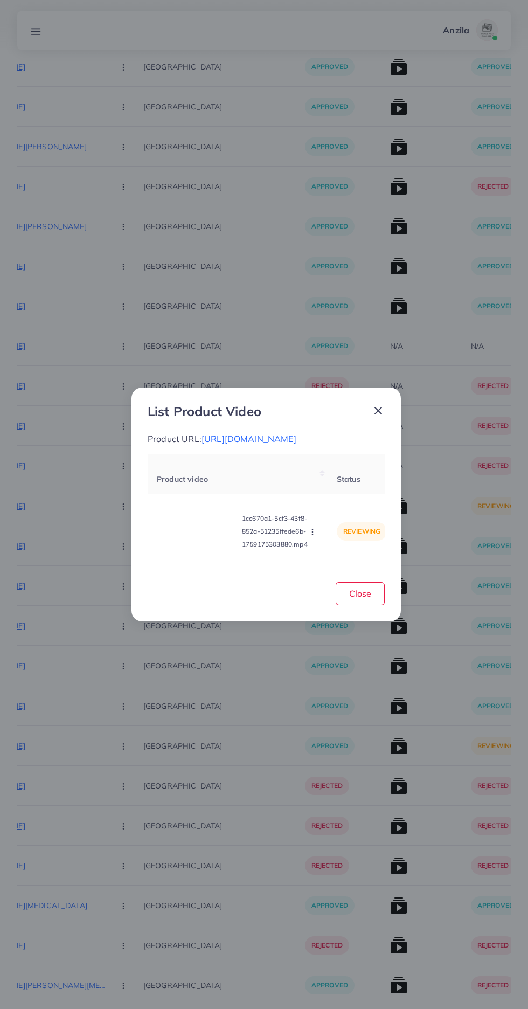
click at [203, 554] on video at bounding box center [197, 531] width 81 height 48
click at [194, 545] on div at bounding box center [197, 531] width 81 height 48
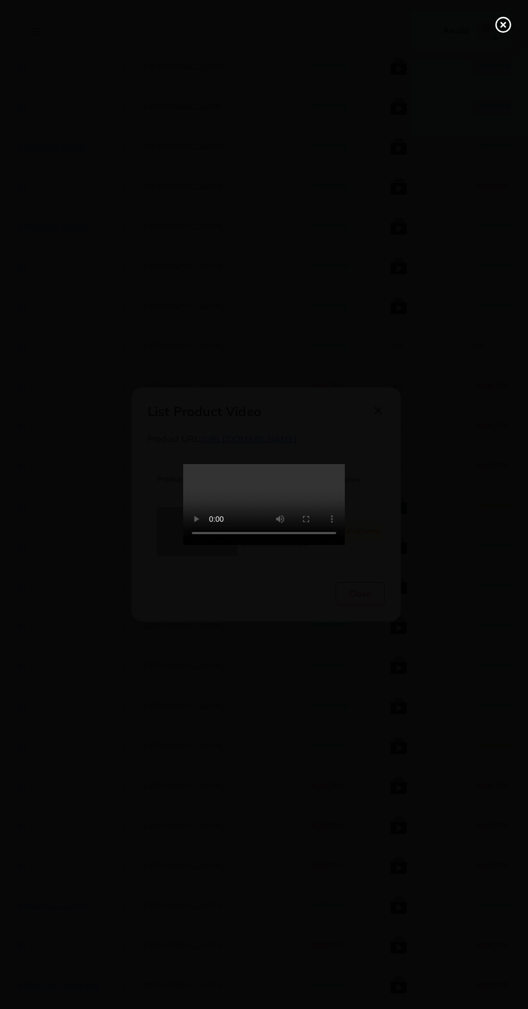
click at [501, 29] on icon at bounding box center [503, 24] width 17 height 17
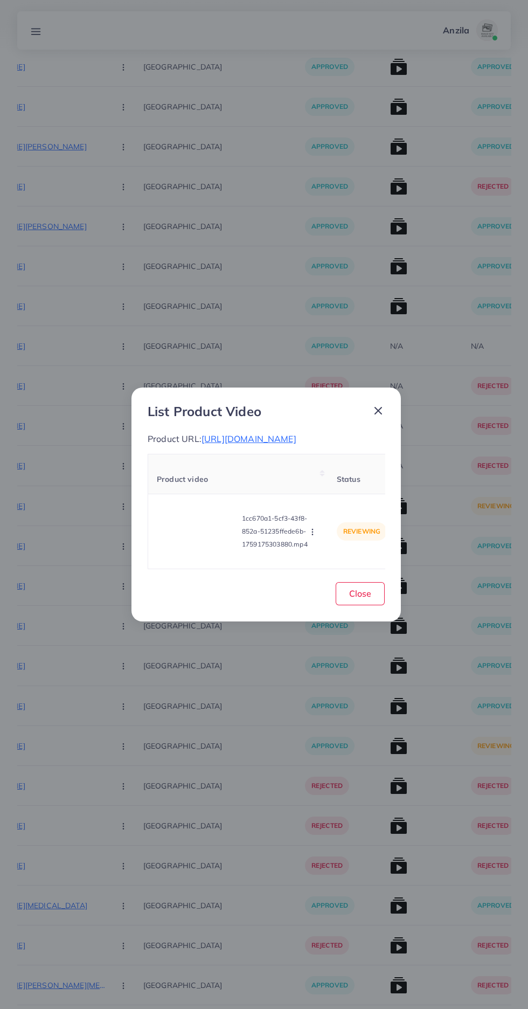
click at [315, 537] on button "button" at bounding box center [314, 531] width 12 height 11
click at [328, 509] on span "Reject" at bounding box center [327, 504] width 26 height 11
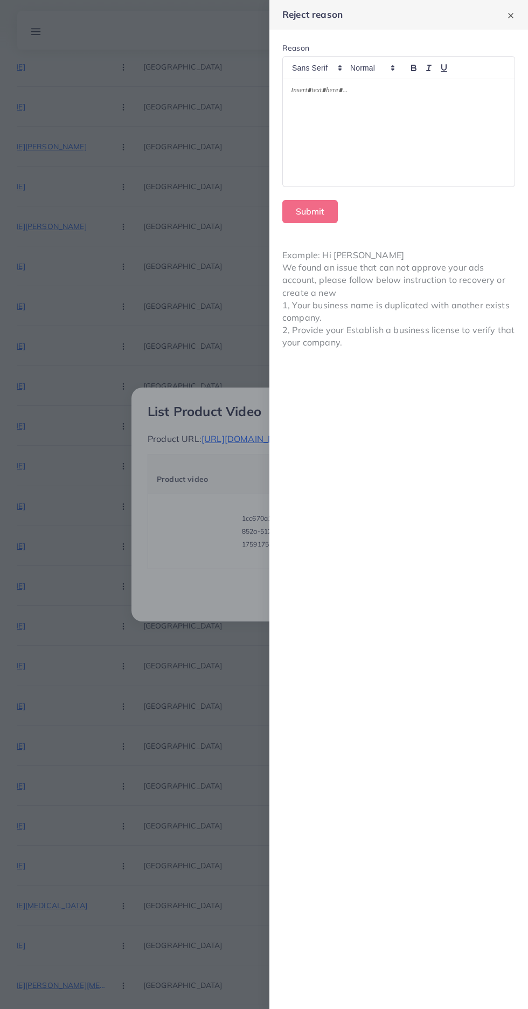
click at [416, 155] on div at bounding box center [399, 132] width 232 height 107
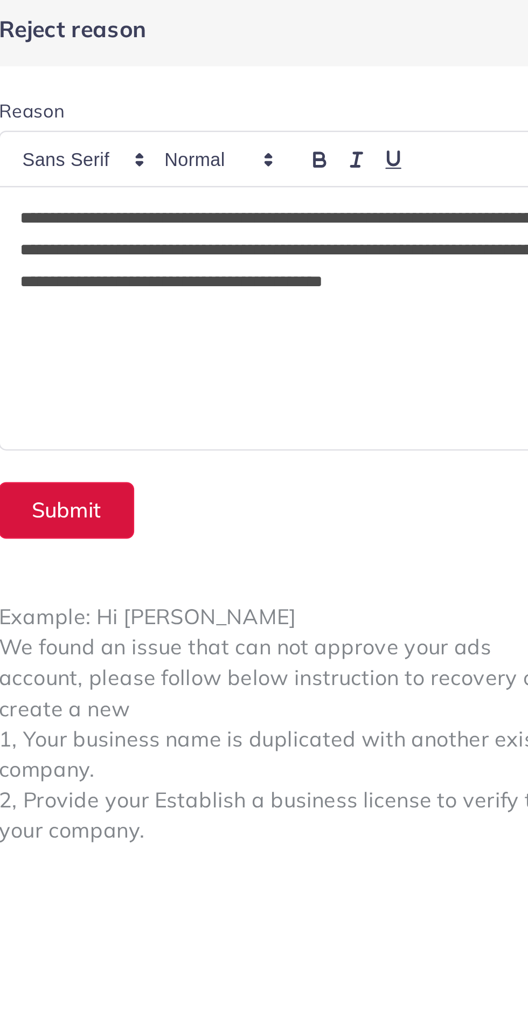
click at [331, 216] on button "Submit" at bounding box center [309, 211] width 55 height 23
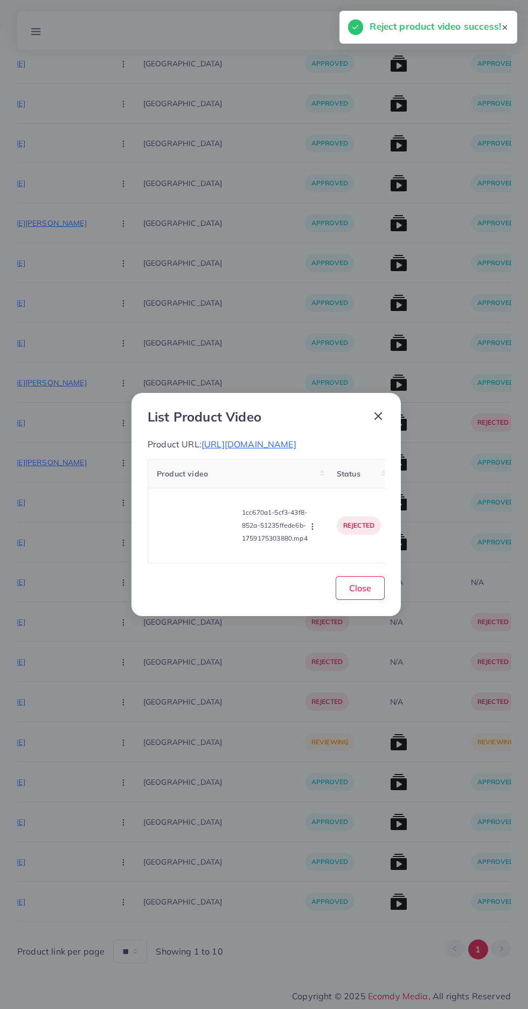
scroll to position [2037, 0]
click at [369, 599] on button "Close" at bounding box center [360, 587] width 49 height 23
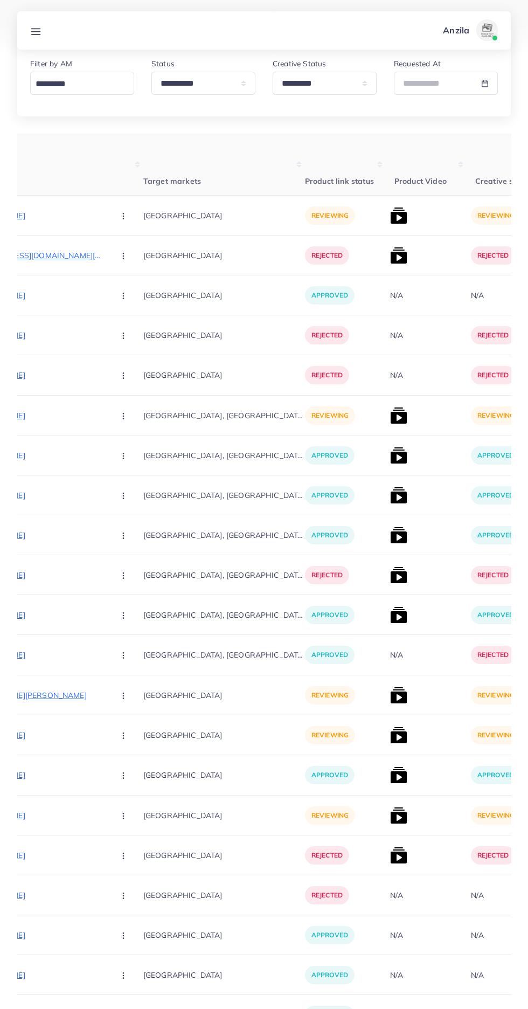
scroll to position [0, 0]
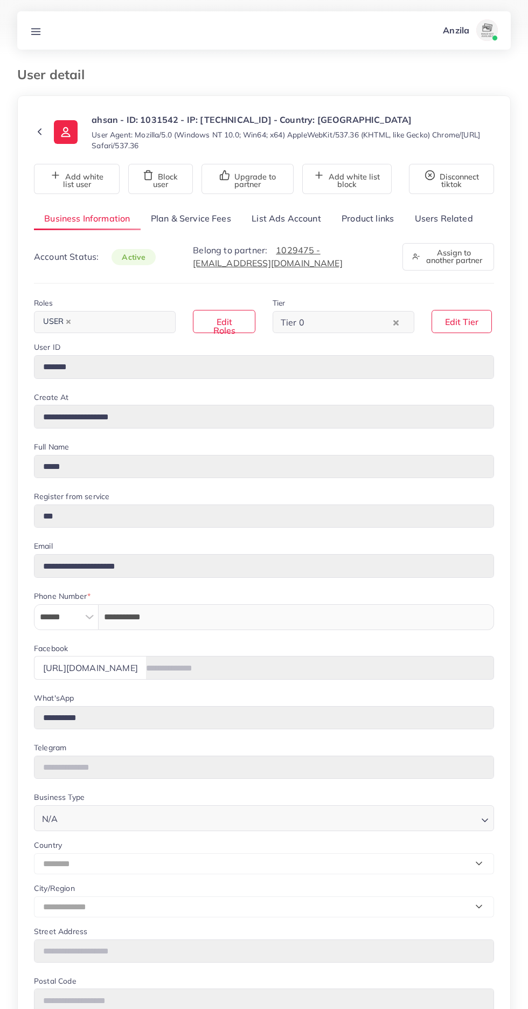
select select "********"
click at [358, 222] on link "Product links" at bounding box center [367, 218] width 73 height 23
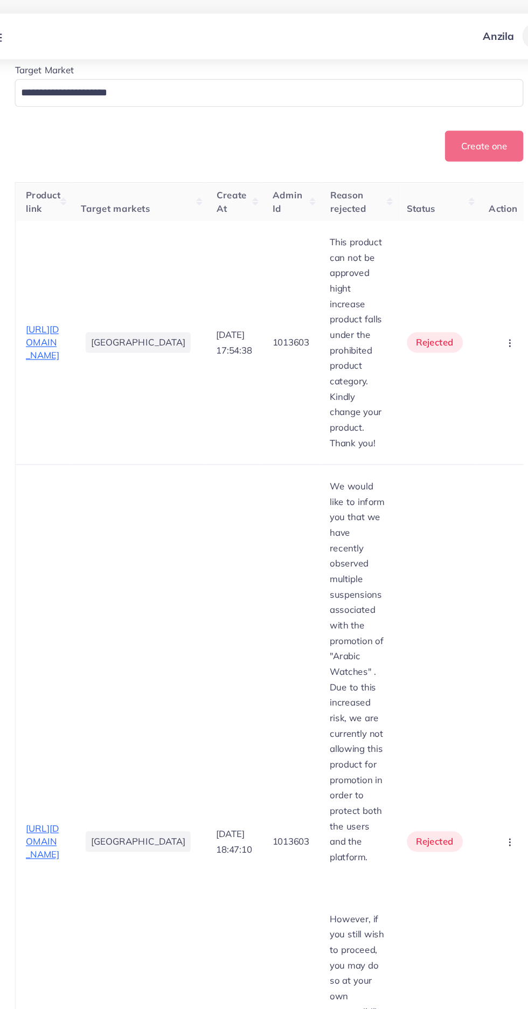
scroll to position [276, 0]
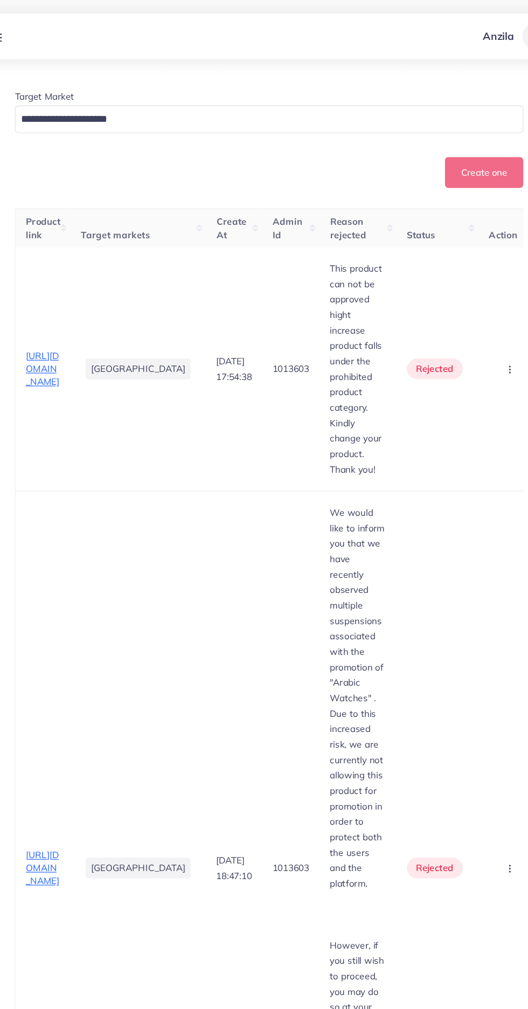
click at [71, 293] on span "https://hsmart.store/products/height-growth-powder" at bounding box center [74, 309] width 28 height 32
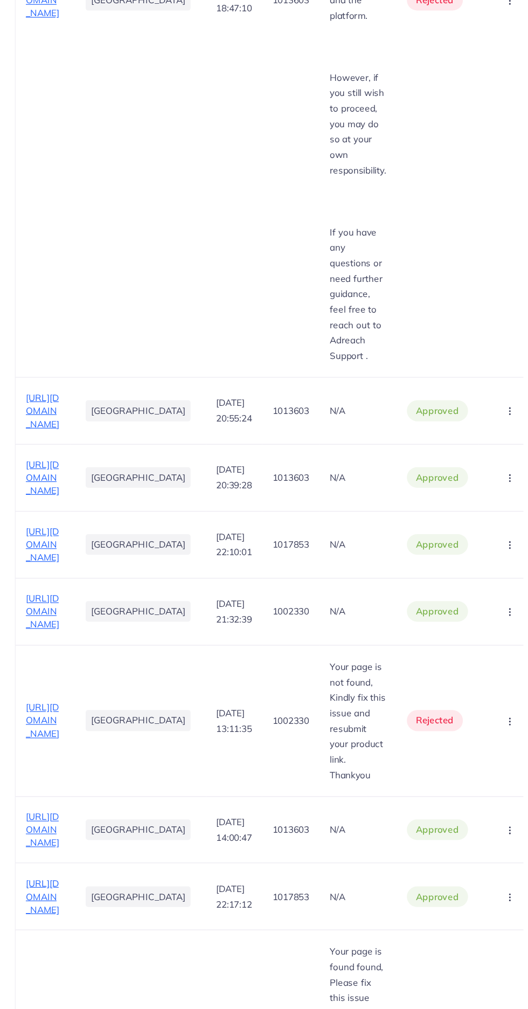
scroll to position [839, 0]
click at [72, 491] on span "https://hsmart.store/products/mens-cotton-track-suit-2" at bounding box center [74, 507] width 28 height 32
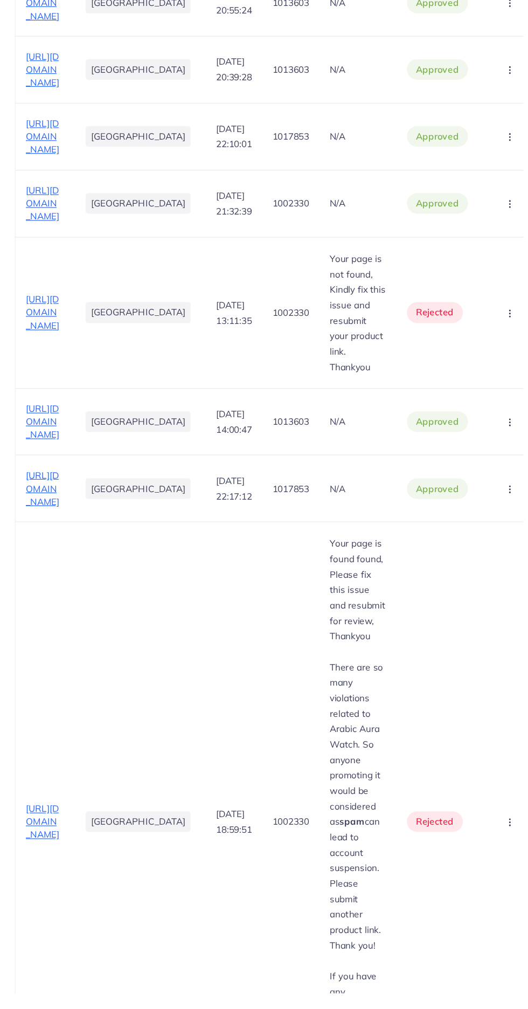
scroll to position [1179, 0]
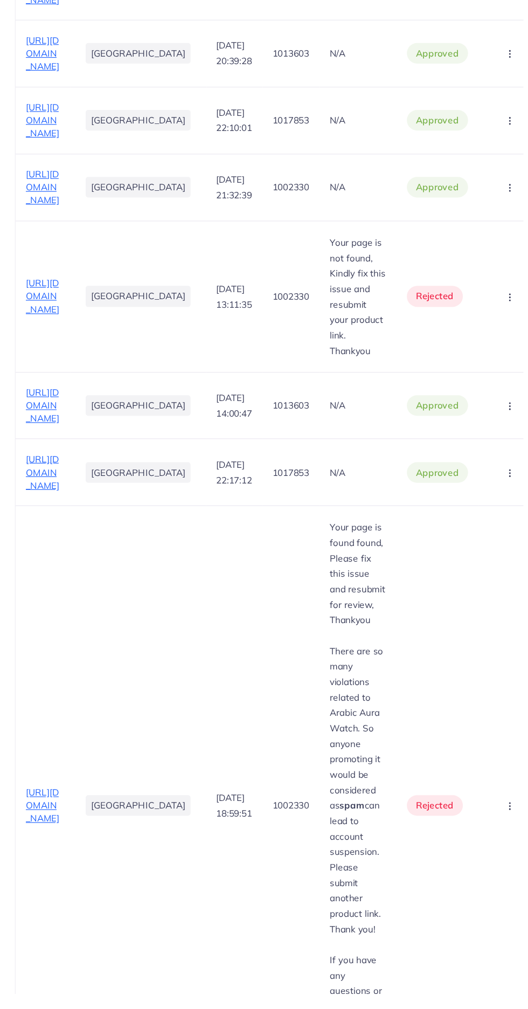
click at [69, 533] on span "https://hsmart.store/products/sparkle-pour-femme-perfume-100ml" at bounding box center [74, 517] width 28 height 32
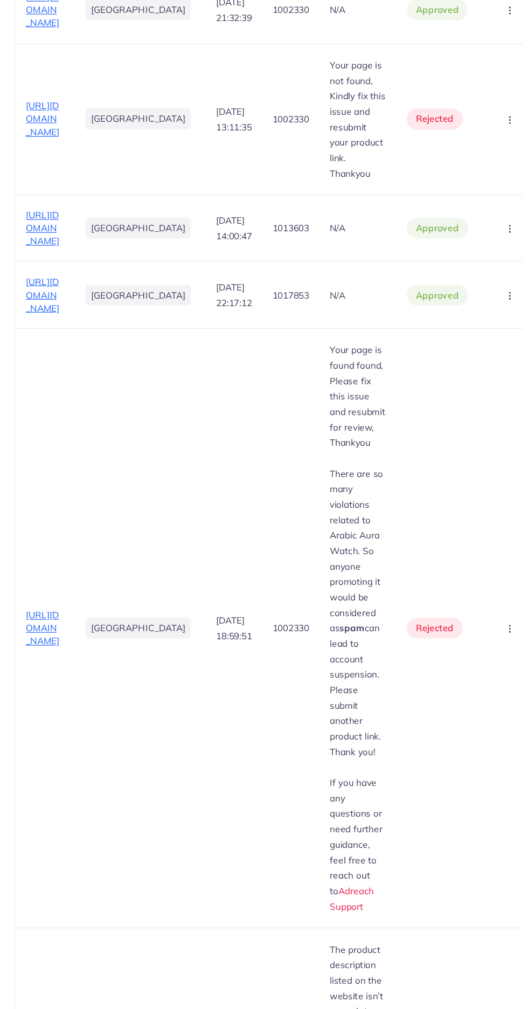
scroll to position [1364, 0]
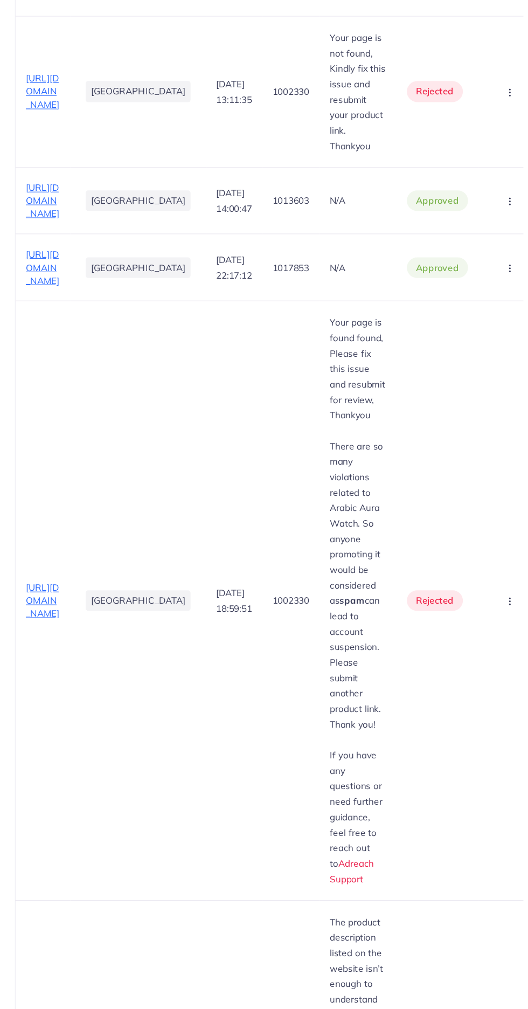
click at [85, 404] on span "https://hsmart.store/products/metronaut-solid-men-track-suit-casual-sporty-fash…" at bounding box center [74, 388] width 28 height 32
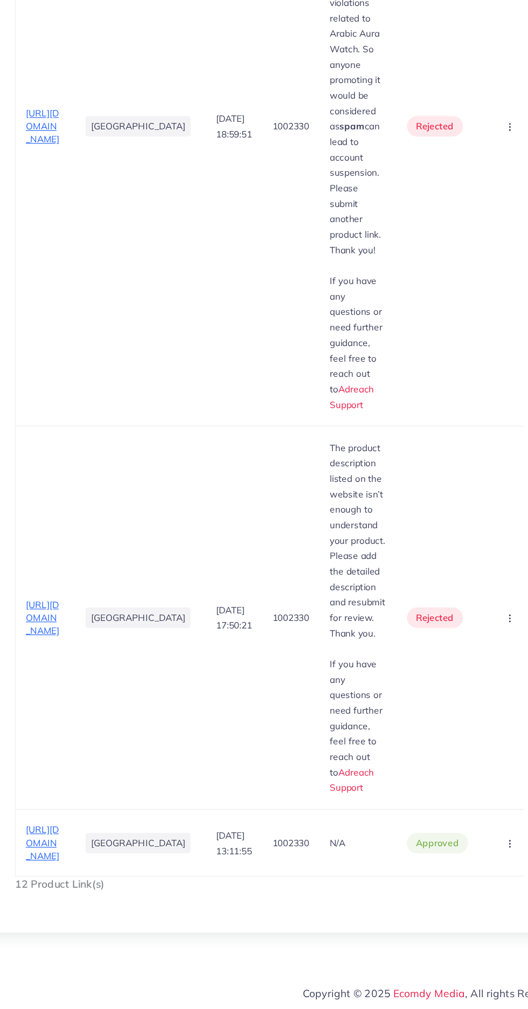
scroll to position [1831, 0]
click at [86, 872] on span "https://hsmart.store/" at bounding box center [74, 869] width 28 height 32
